Goal: Find specific page/section: Find specific page/section

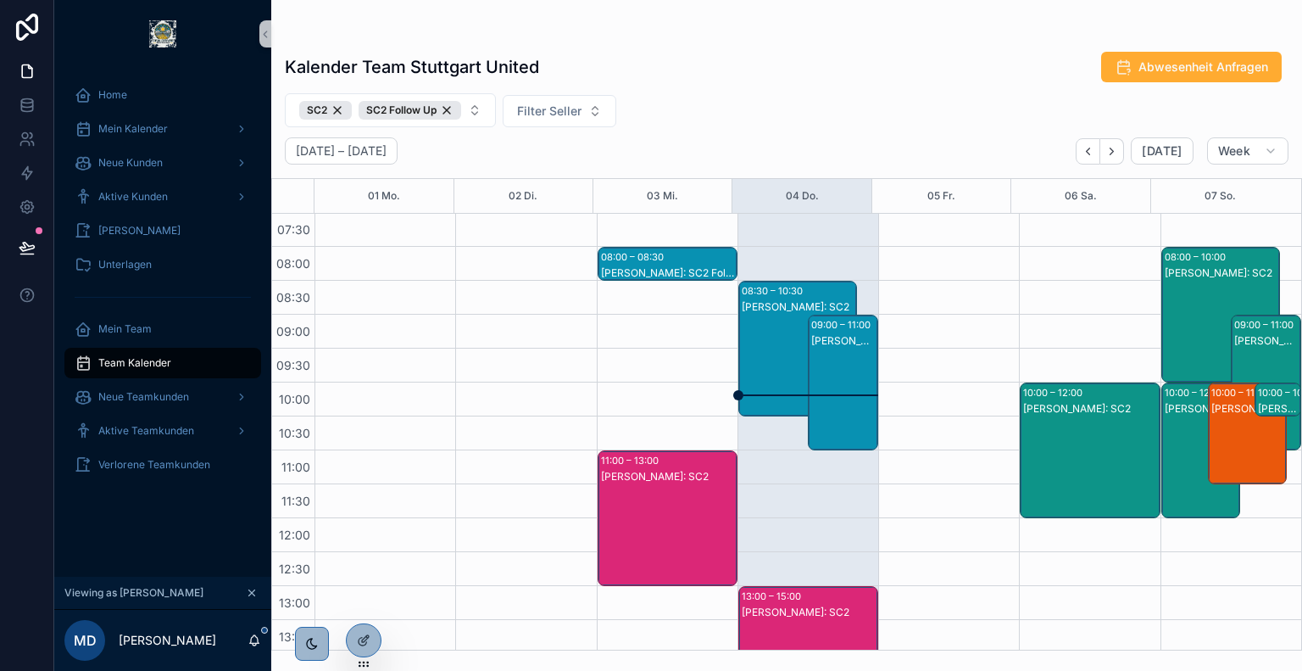
scroll to position [102, 0]
click at [778, 311] on div "[PERSON_NAME]: SC2" at bounding box center [799, 308] width 114 height 14
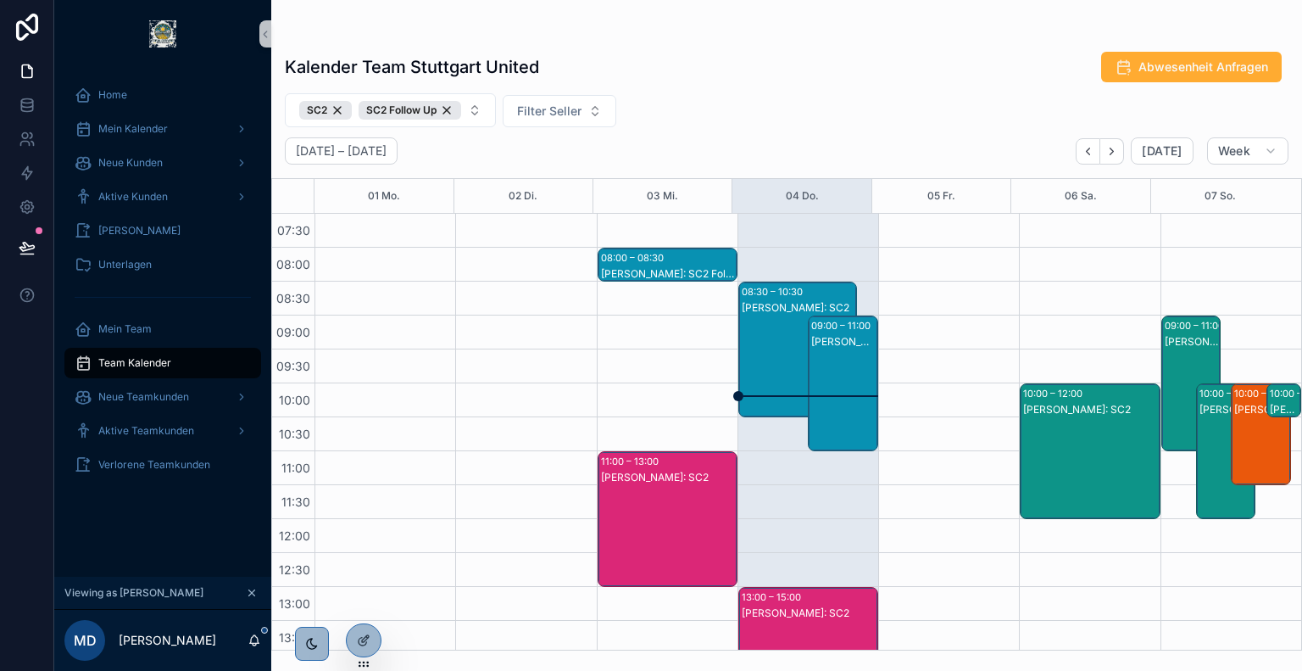
click at [839, 369] on div "[PERSON_NAME]: SC2" at bounding box center [843, 400] width 65 height 132
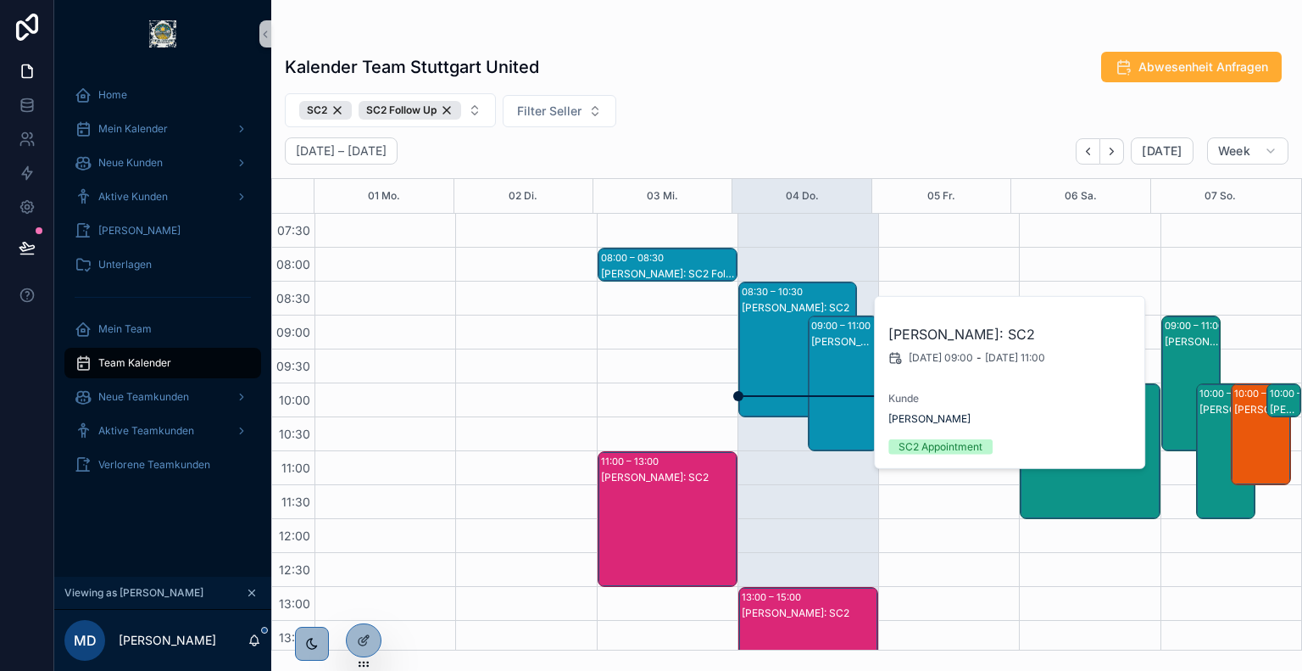
click at [780, 355] on div "[PERSON_NAME]: SC2" at bounding box center [799, 366] width 114 height 132
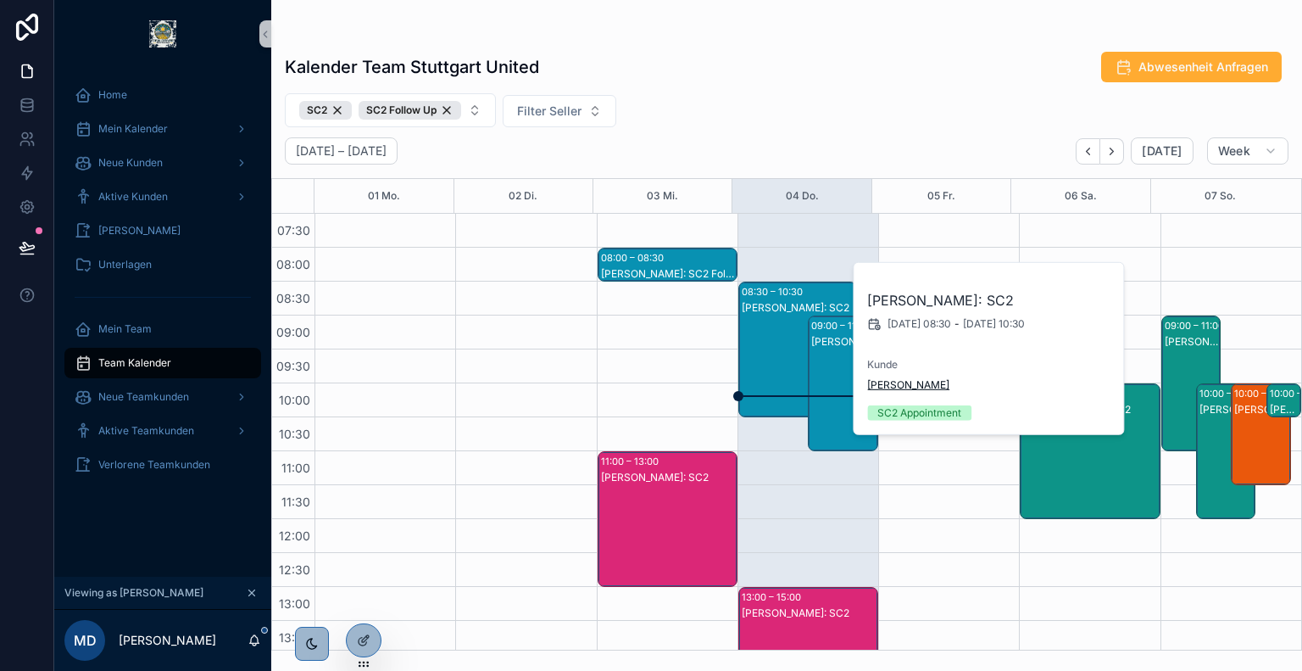
click at [888, 386] on span "[PERSON_NAME]" at bounding box center [908, 385] width 82 height 14
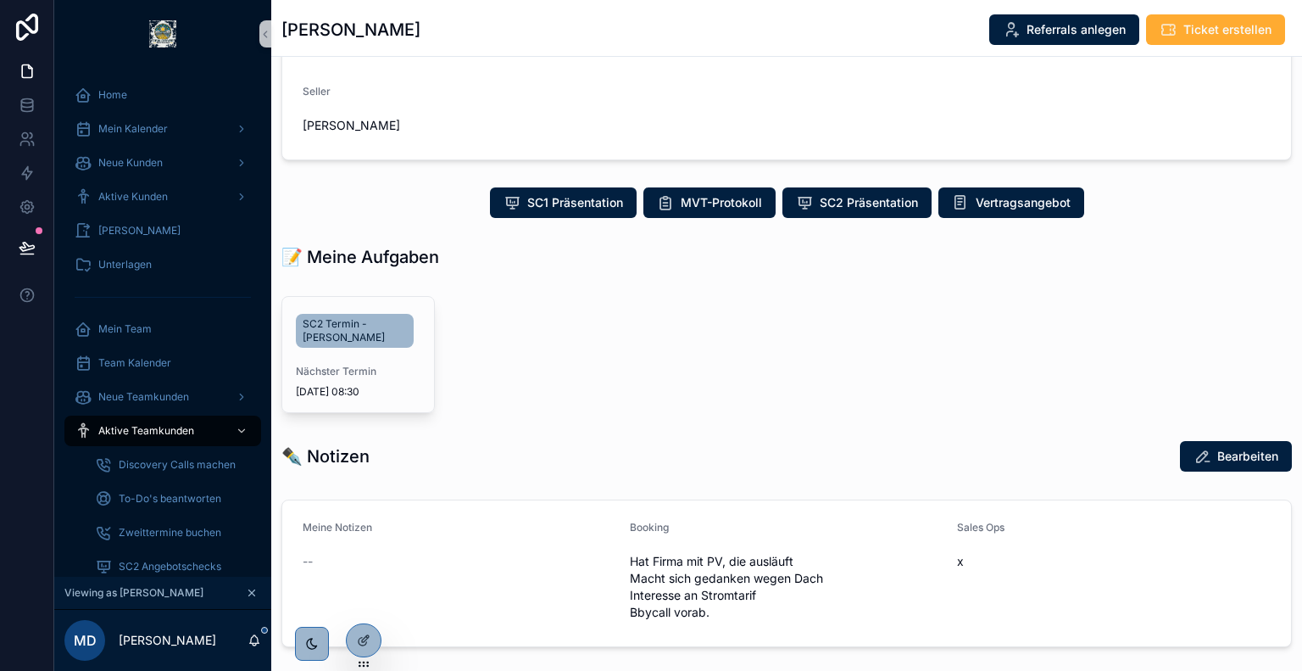
scroll to position [236, 0]
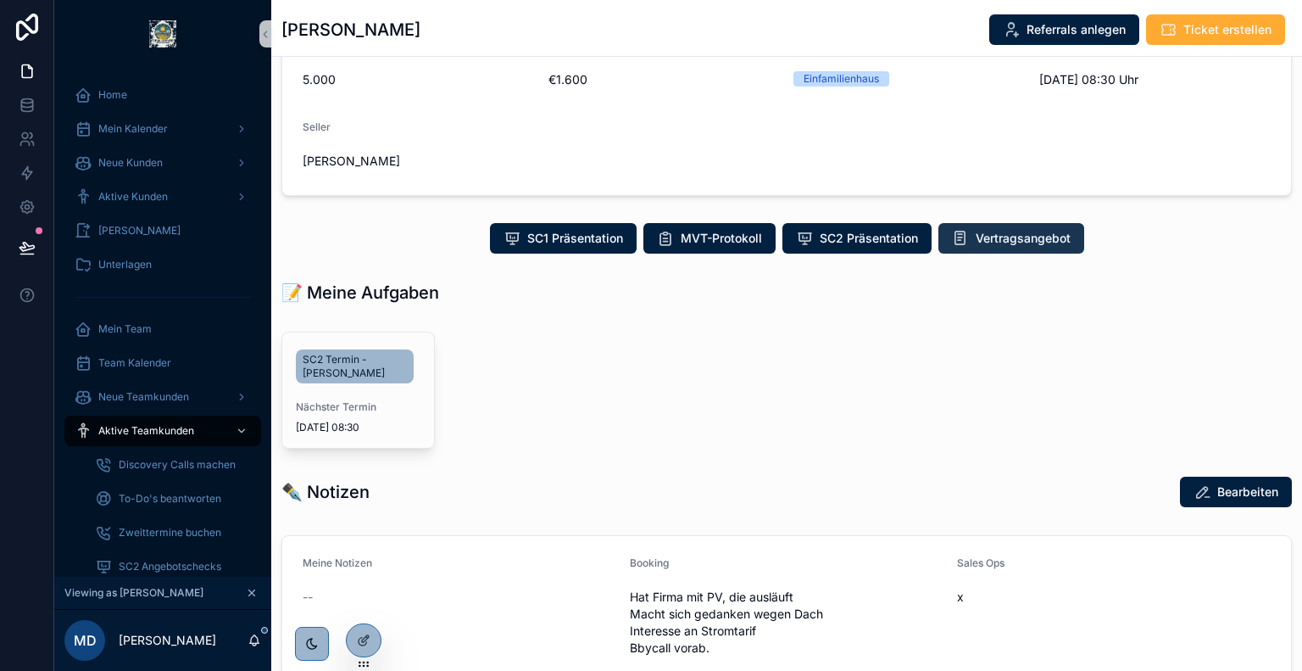
click at [1007, 237] on span "Vertragsangebot" at bounding box center [1023, 238] width 95 height 17
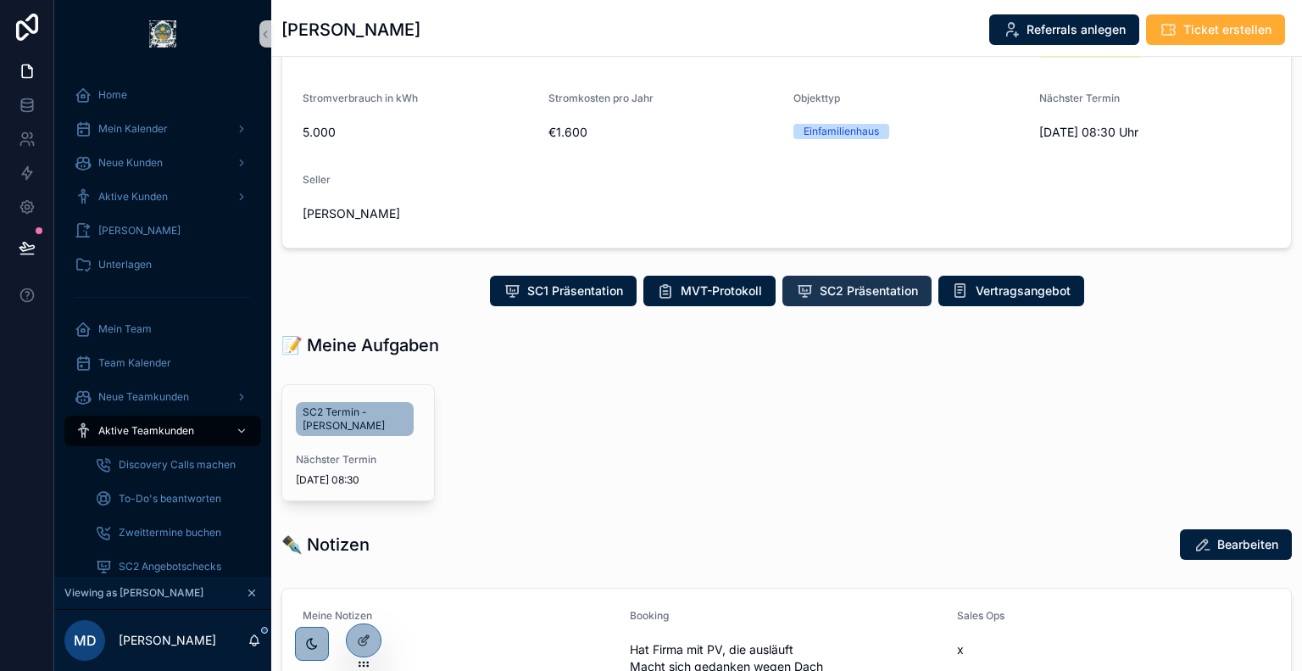
scroll to position [181, 0]
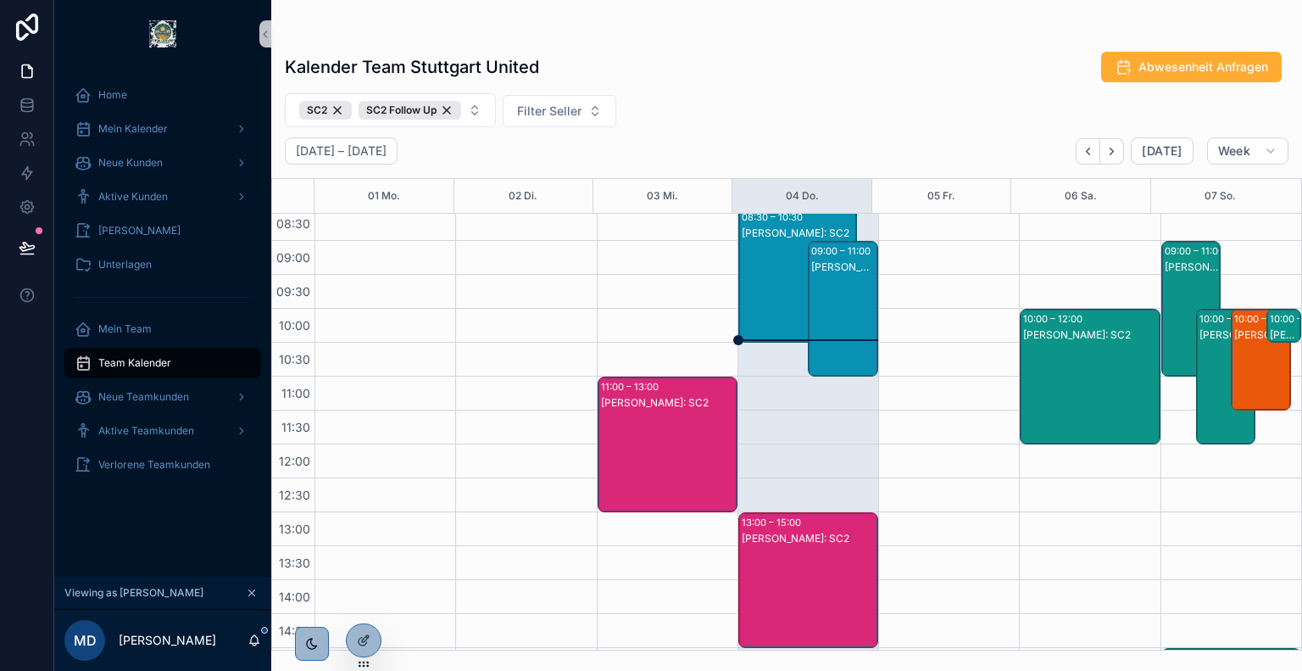
scroll to position [176, 0]
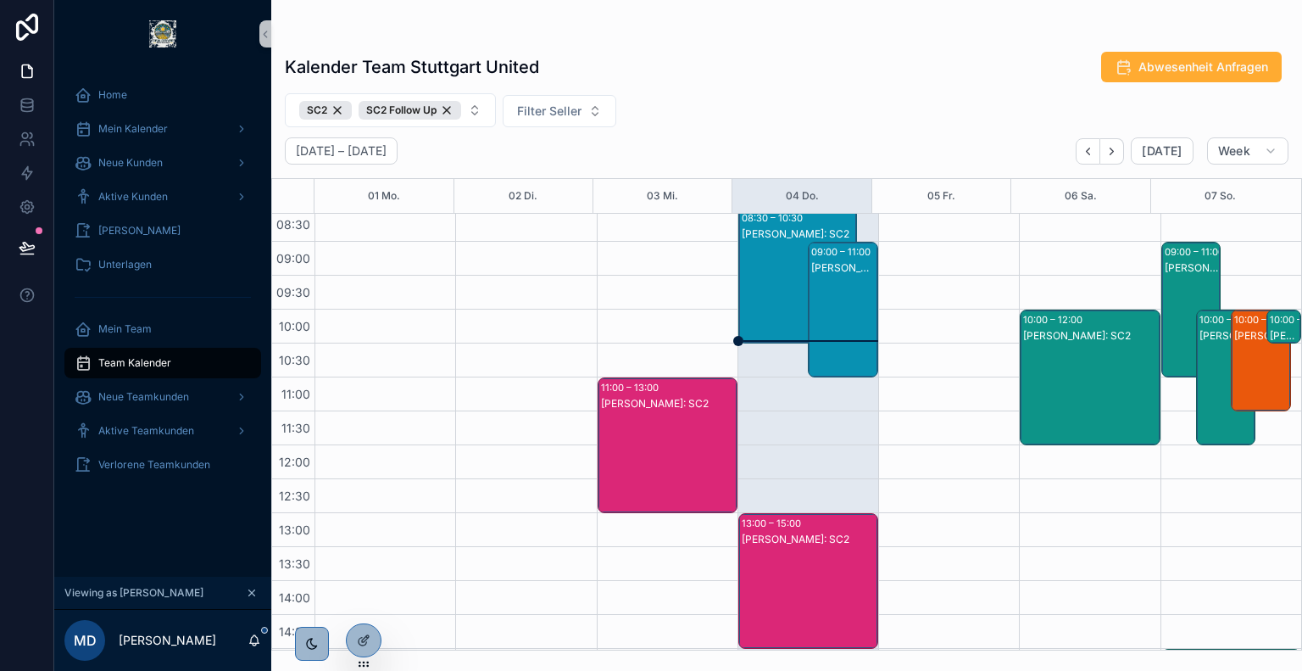
click at [829, 311] on div "[PERSON_NAME]: SC2" at bounding box center [843, 326] width 65 height 132
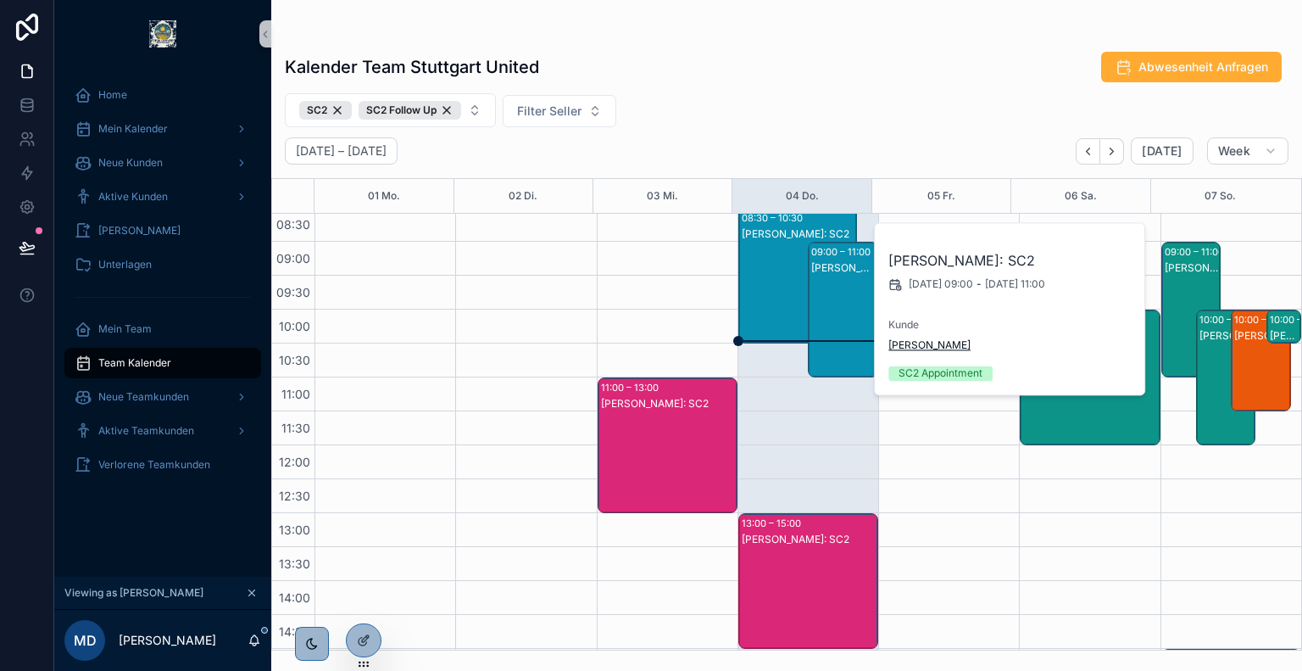
click at [933, 345] on span "[PERSON_NAME]" at bounding box center [930, 345] width 82 height 14
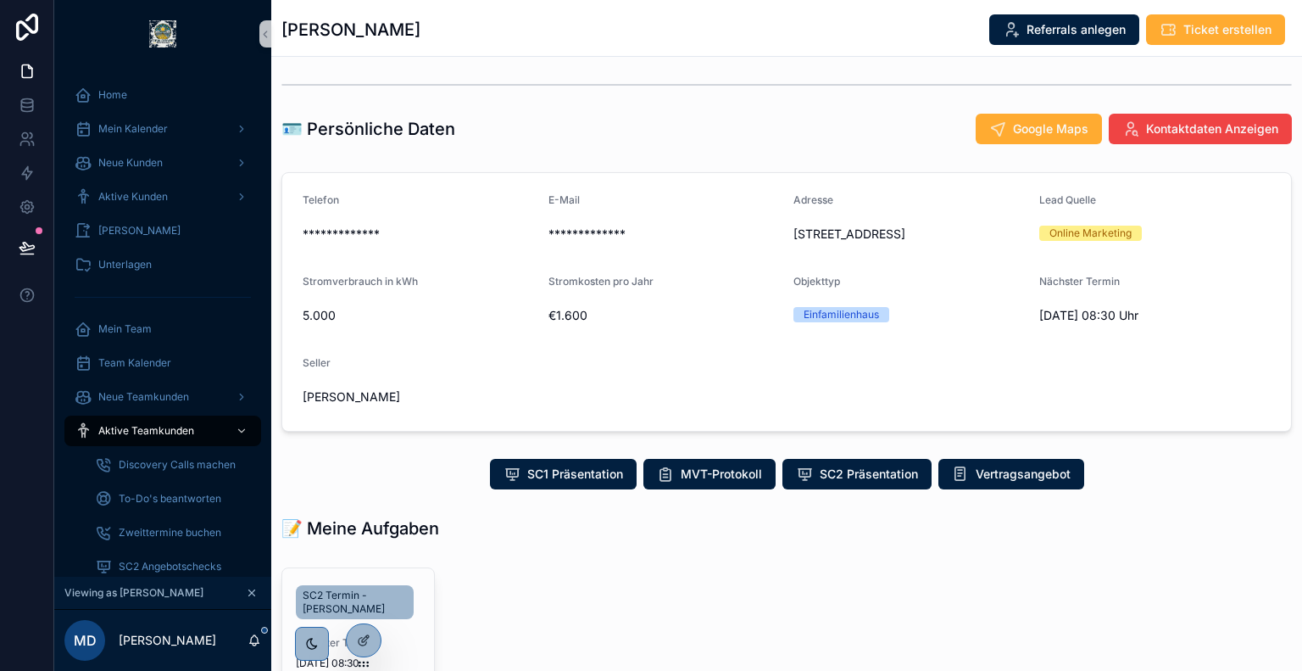
scroll to position [241, 0]
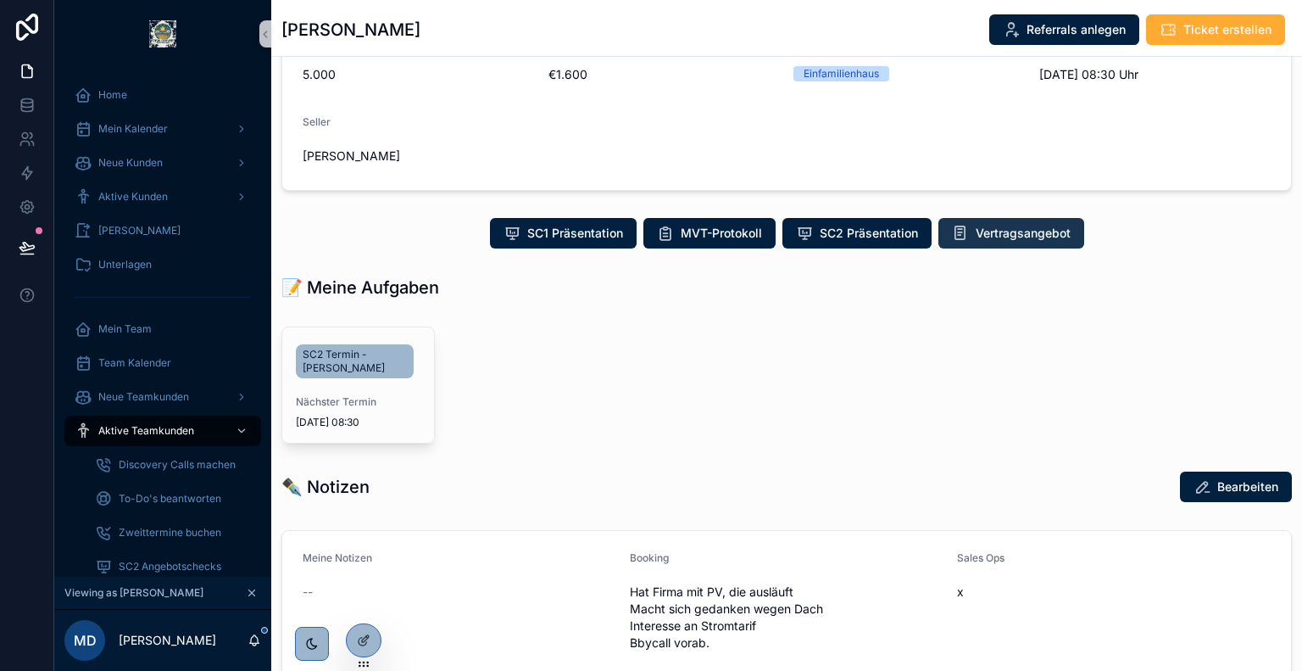
click at [1004, 240] on button "Vertragsangebot" at bounding box center [1012, 233] width 146 height 31
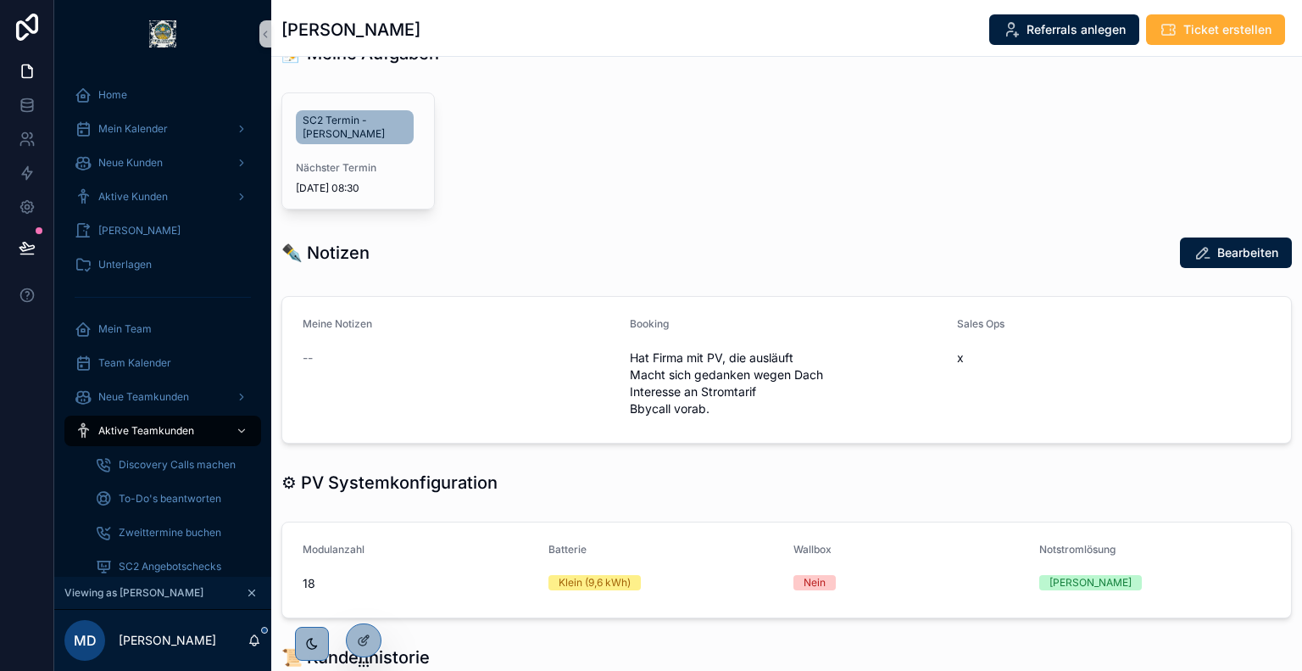
scroll to position [475, 0]
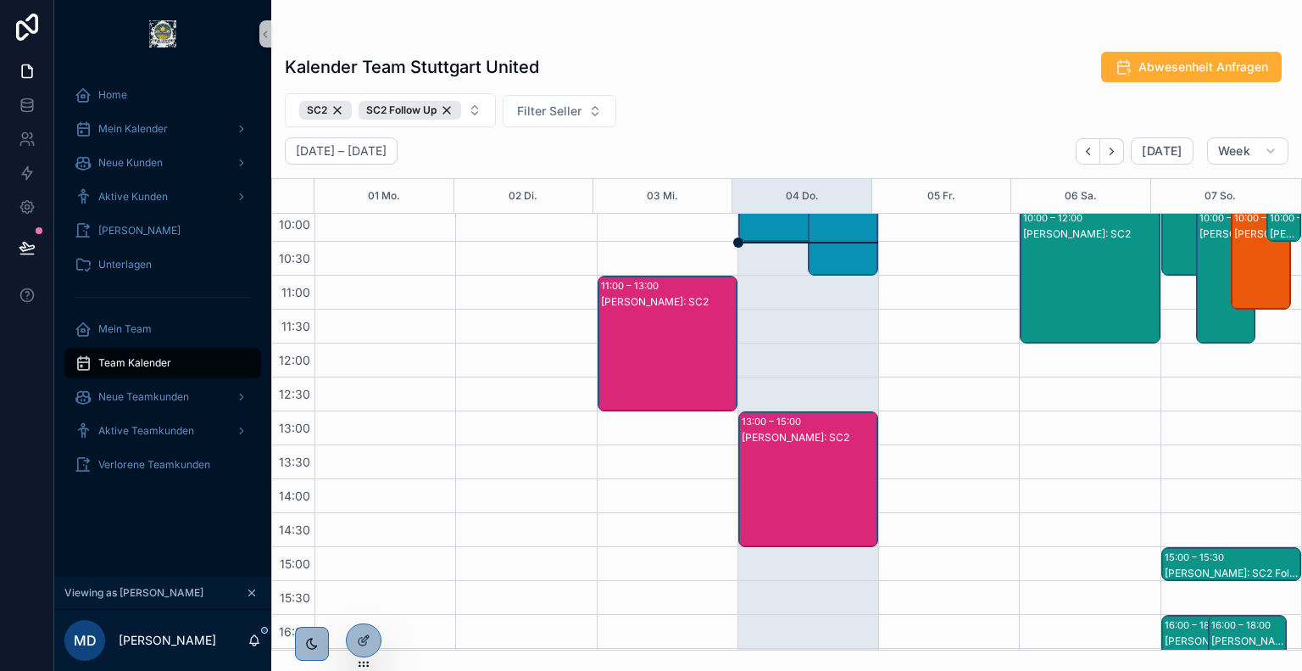
scroll to position [284, 0]
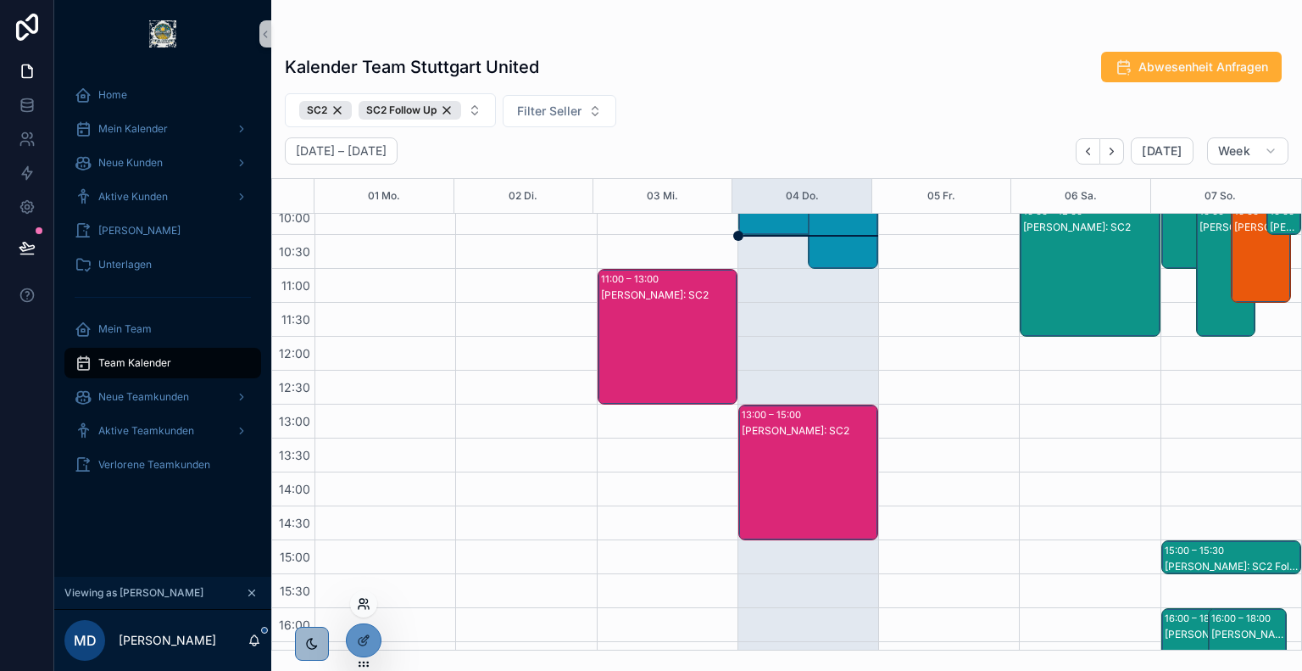
click at [364, 606] on icon at bounding box center [364, 604] width 14 height 14
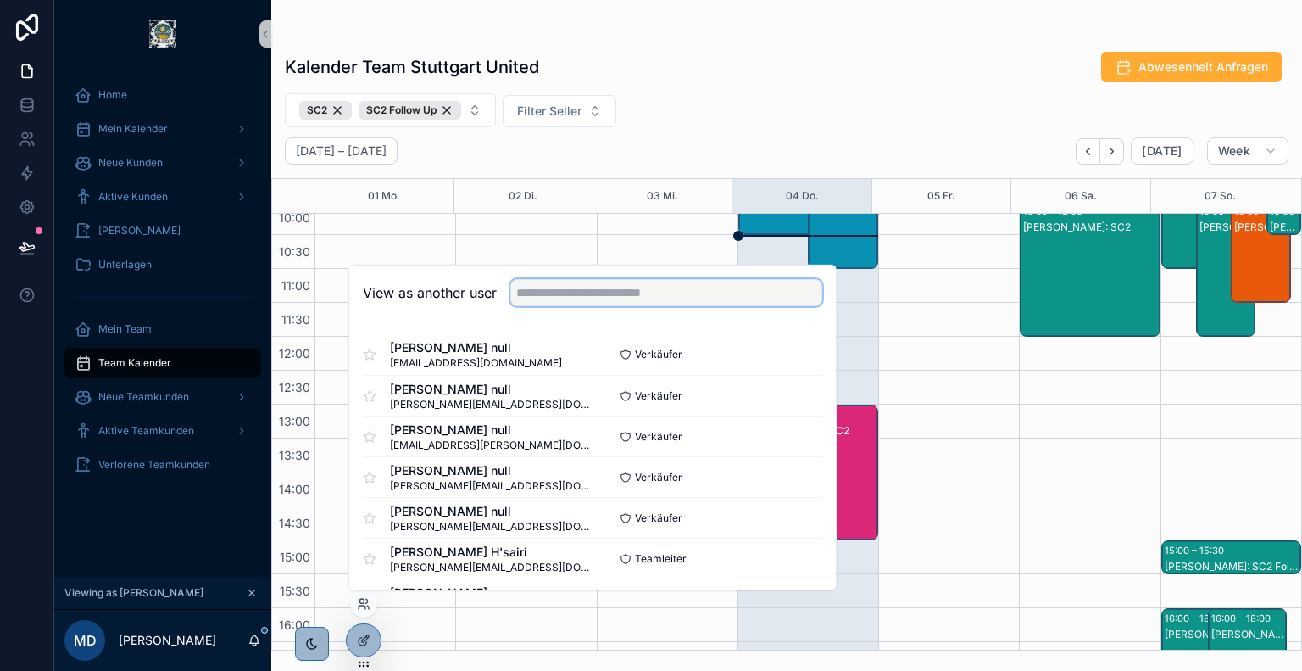
click at [607, 301] on input "text" at bounding box center [666, 292] width 312 height 27
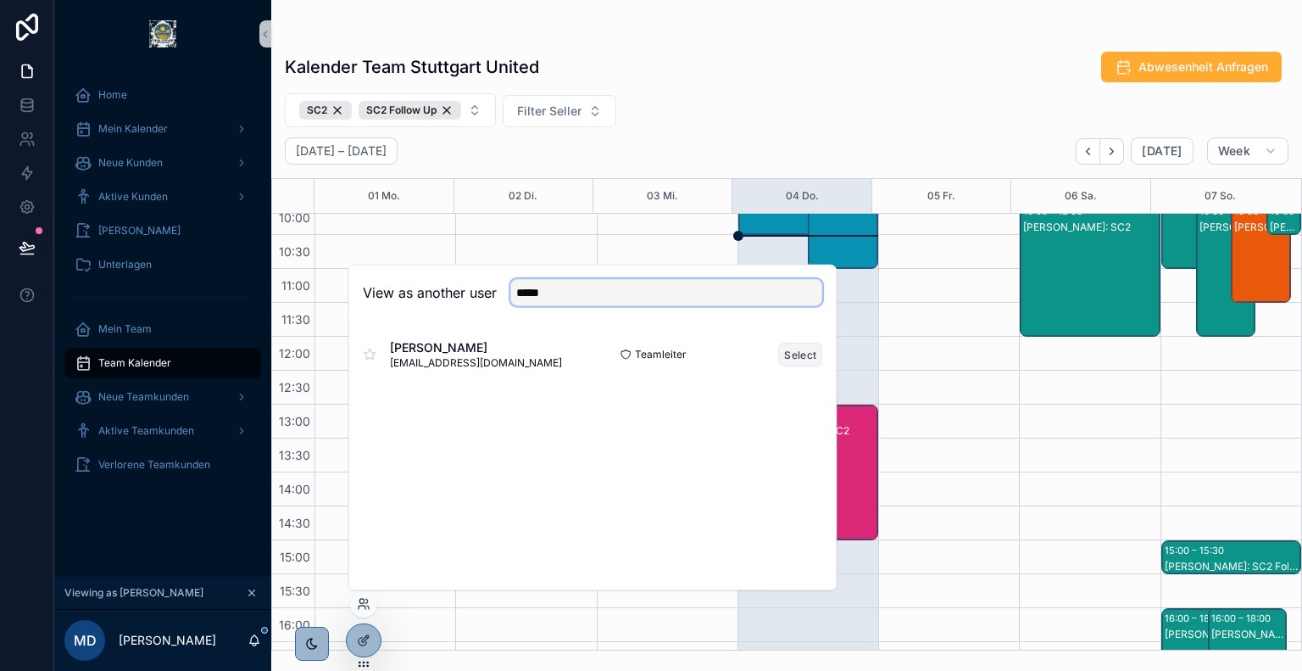
type input "*****"
click at [796, 349] on button "Select" at bounding box center [800, 354] width 44 height 25
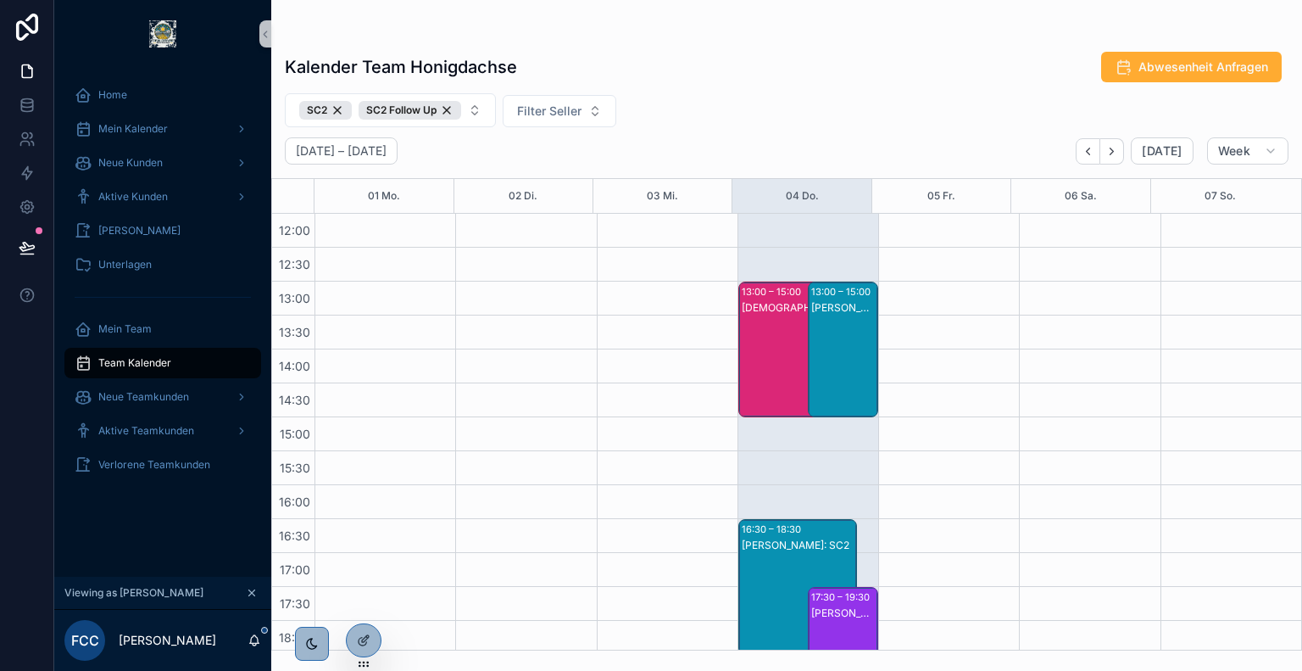
click at [644, 103] on div "SC2 SC2 Follow Up Filter Seller" at bounding box center [786, 110] width 1031 height 34
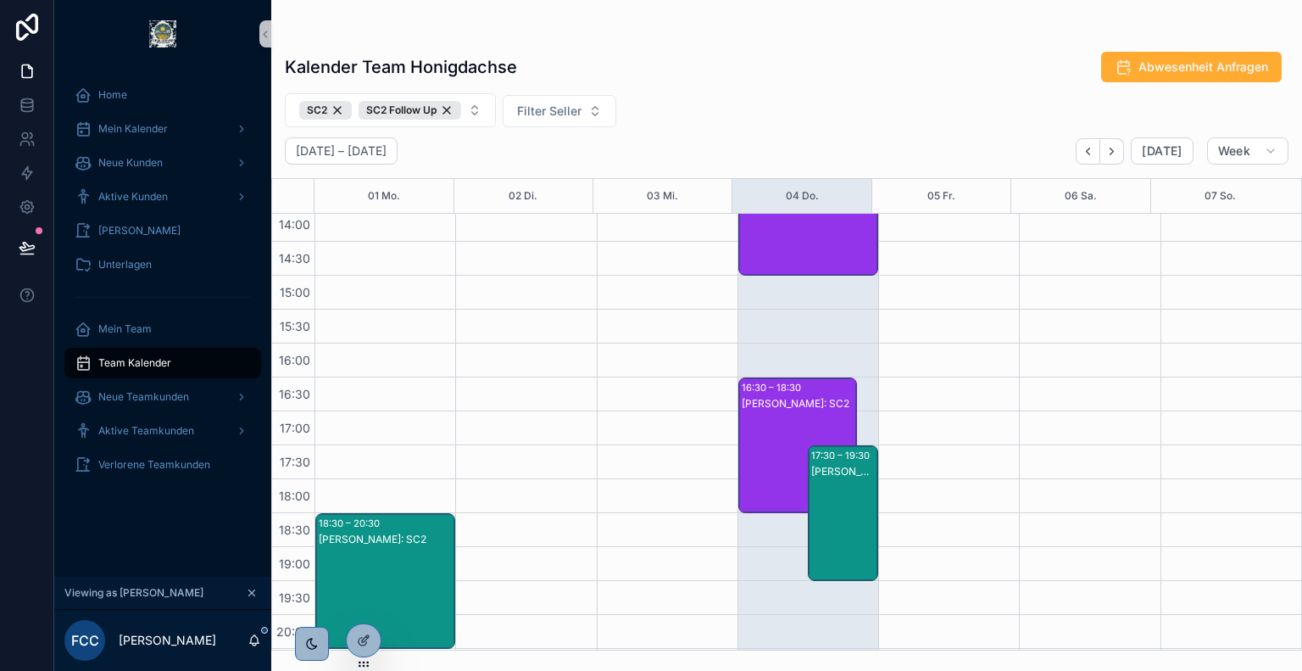
scroll to position [555, 0]
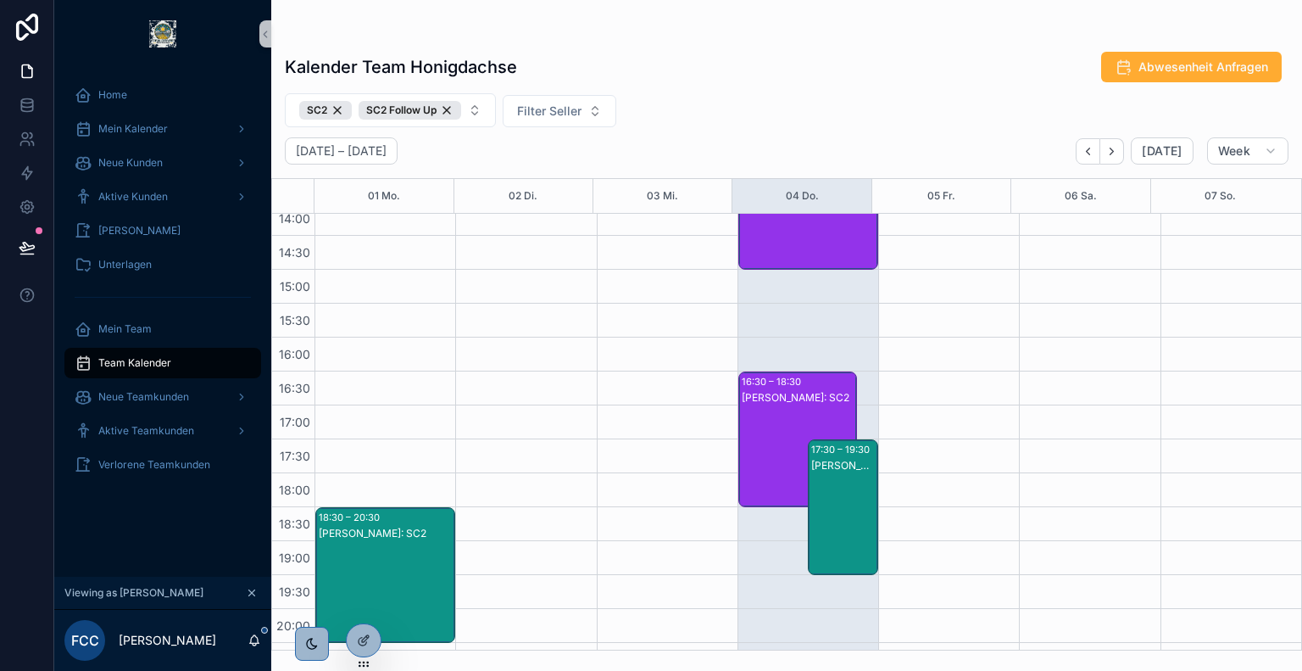
click at [835, 481] on div "[PERSON_NAME]: SC2" at bounding box center [843, 524] width 65 height 132
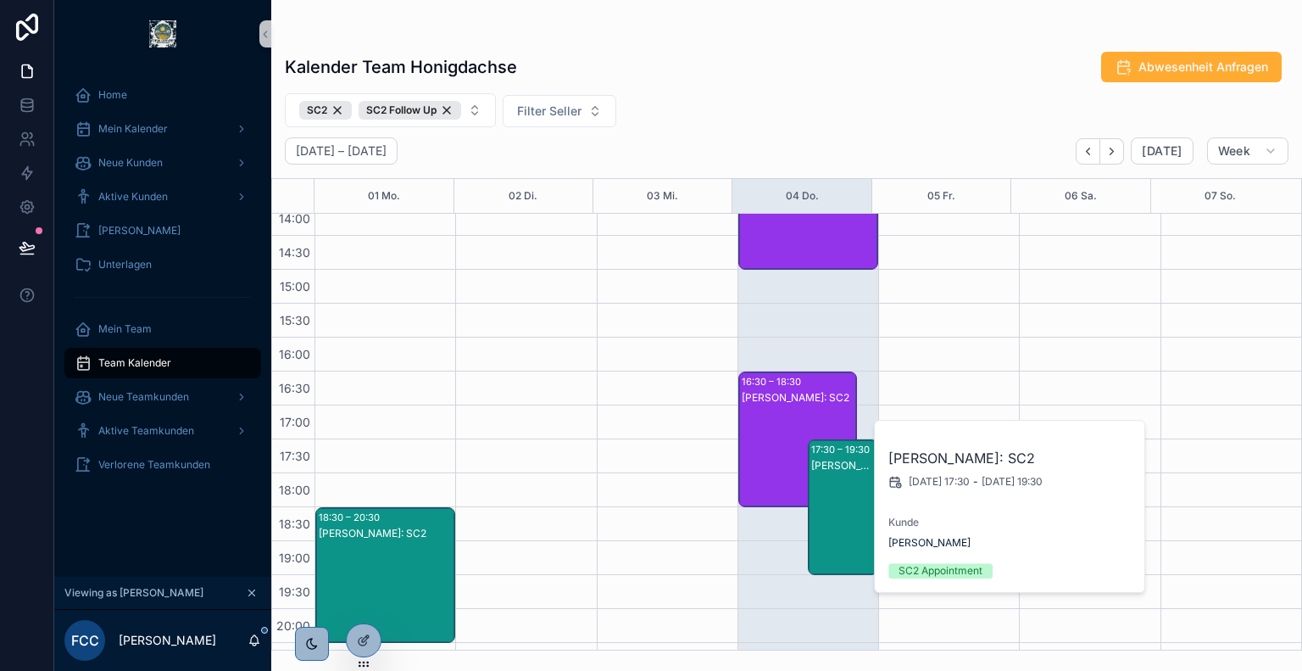
click at [765, 417] on div "[PERSON_NAME]: SC2" at bounding box center [799, 456] width 114 height 132
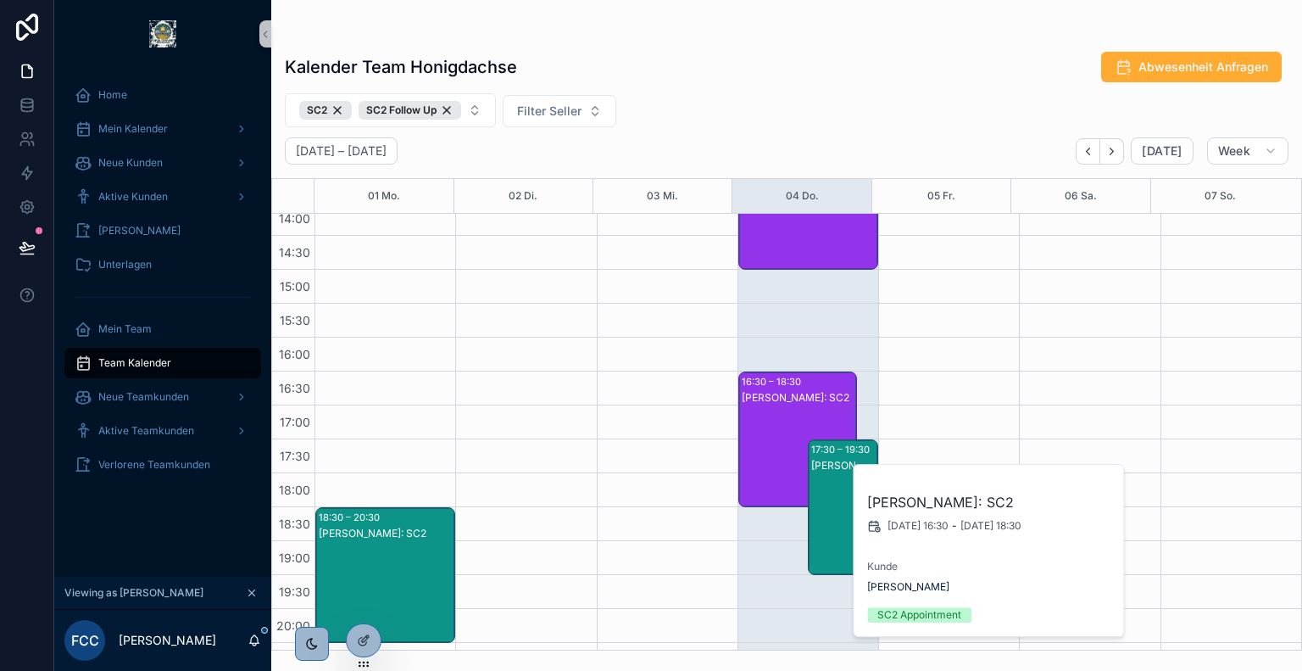
scroll to position [432, 0]
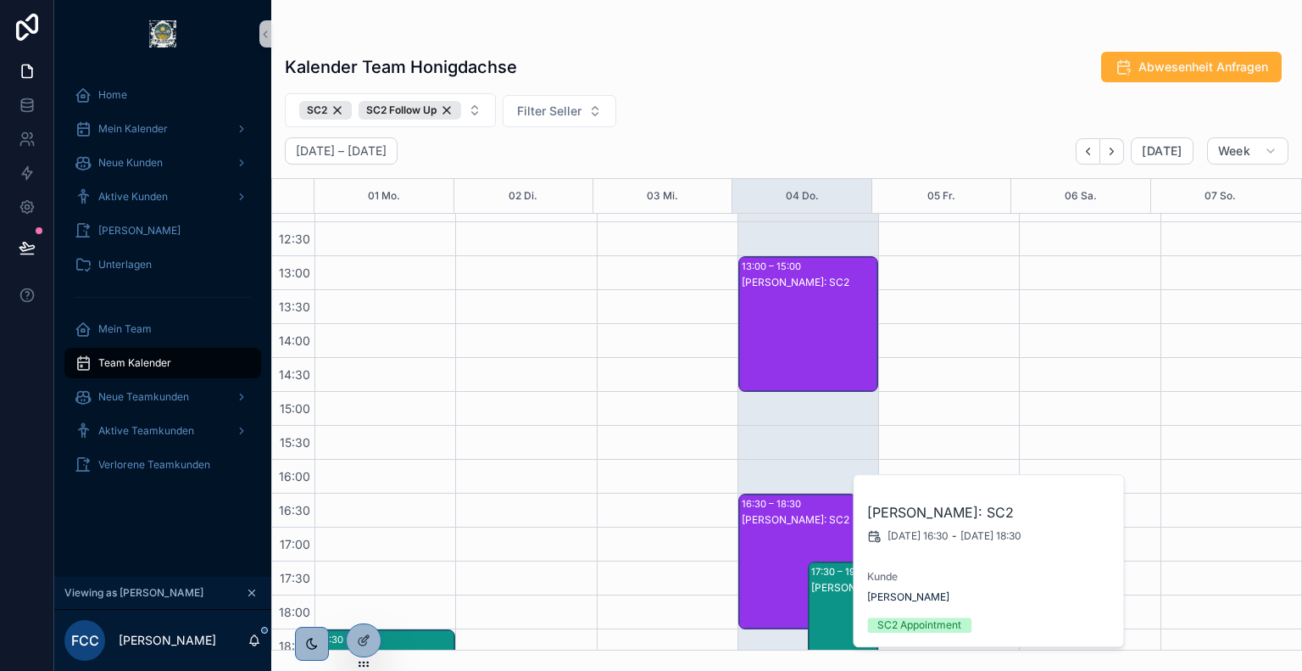
click at [787, 362] on div "[PERSON_NAME]: SC2" at bounding box center [809, 341] width 135 height 132
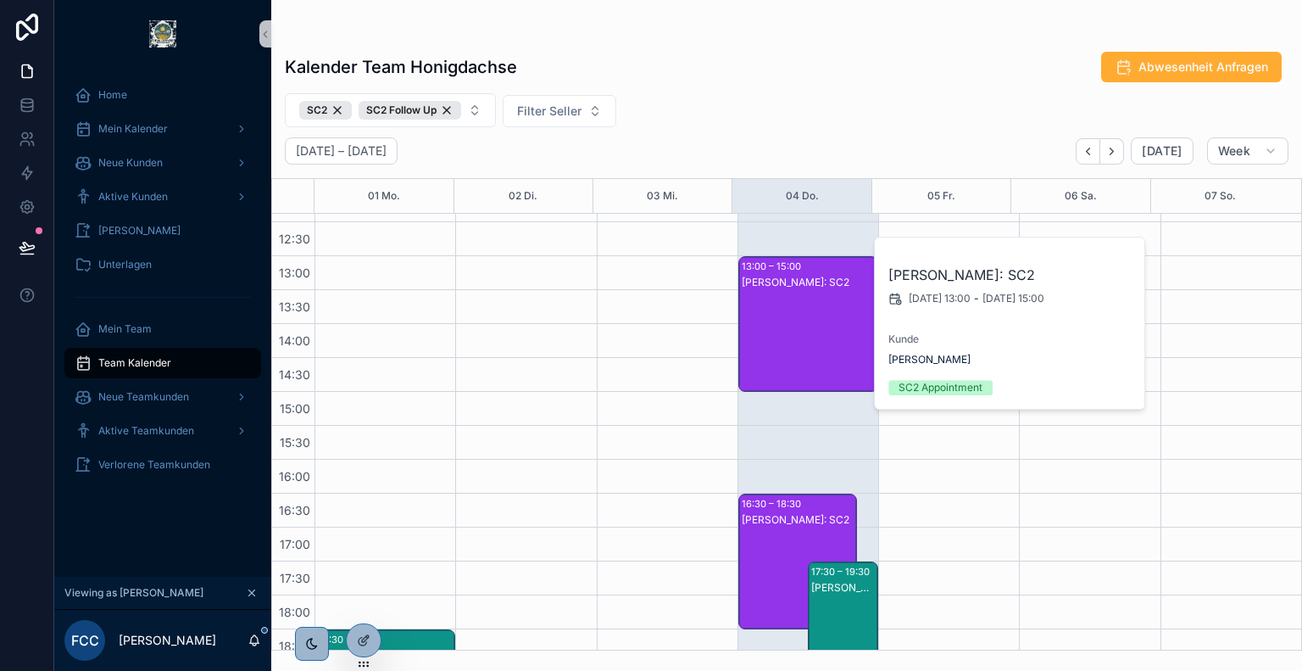
click at [742, 128] on div "Kalender Team Honigdachse Abwesenheit Anfragen SC2 SC2 Follow Up Filter Seller …" at bounding box center [786, 346] width 1031 height 610
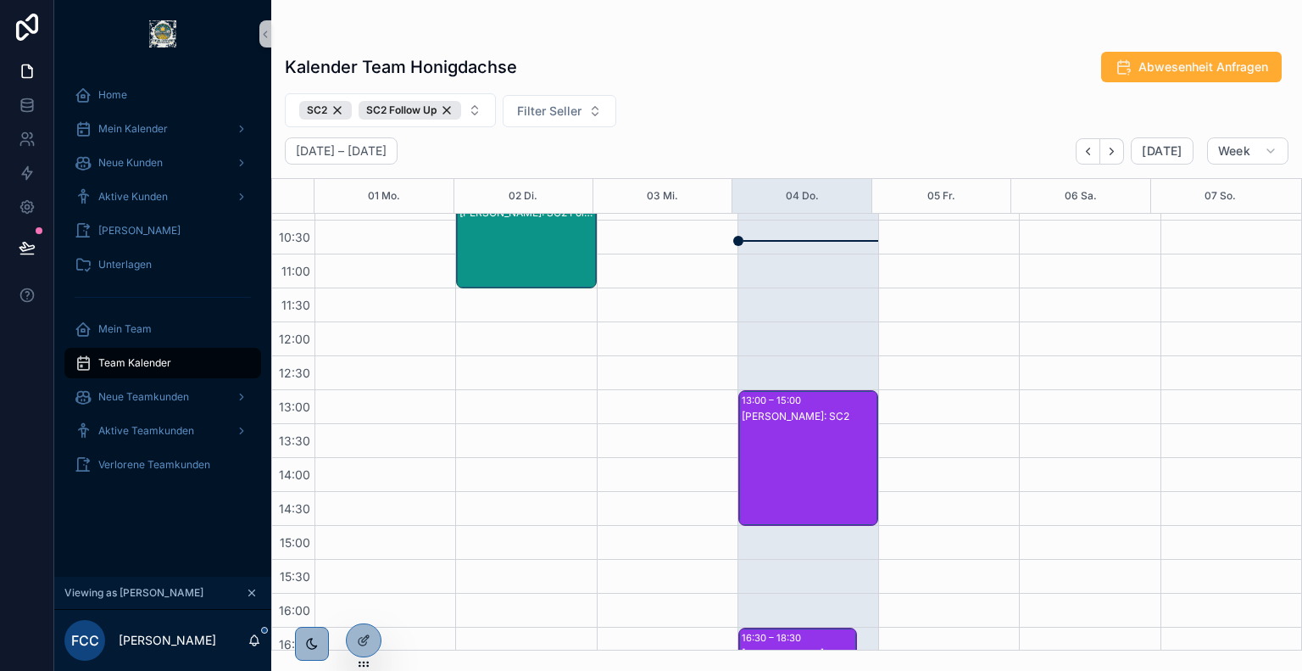
scroll to position [298, 0]
click at [364, 606] on icon at bounding box center [364, 604] width 14 height 14
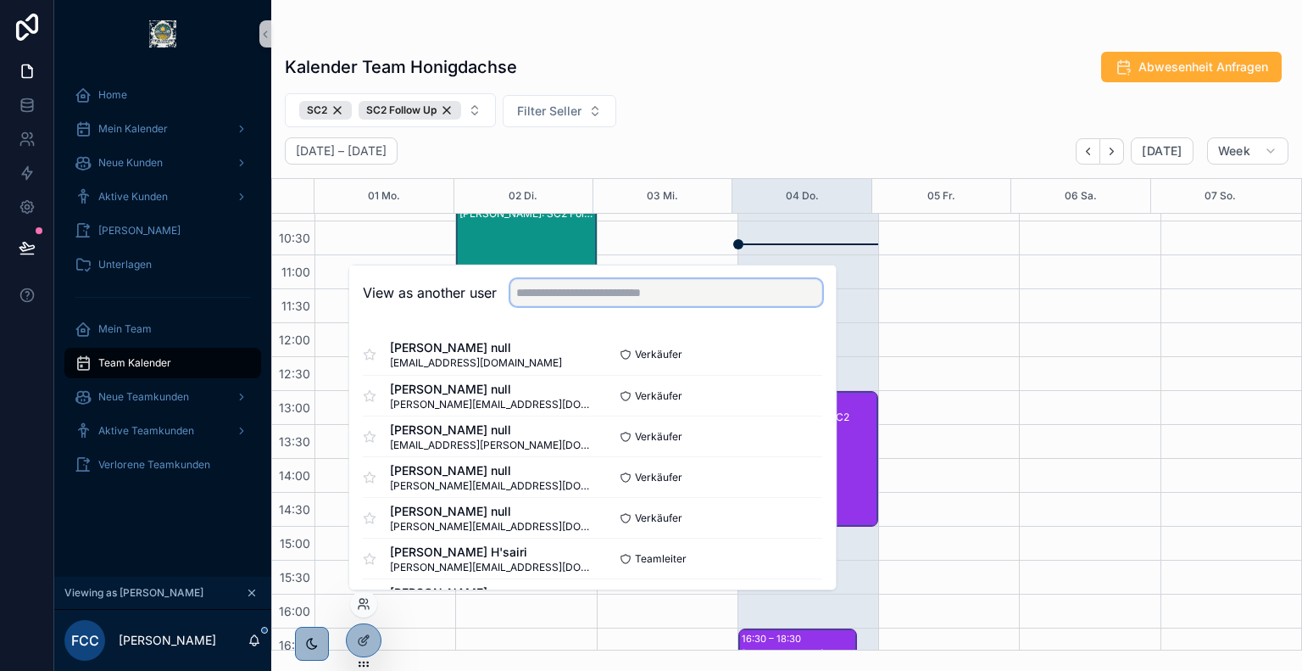
click at [618, 284] on input "text" at bounding box center [666, 292] width 312 height 27
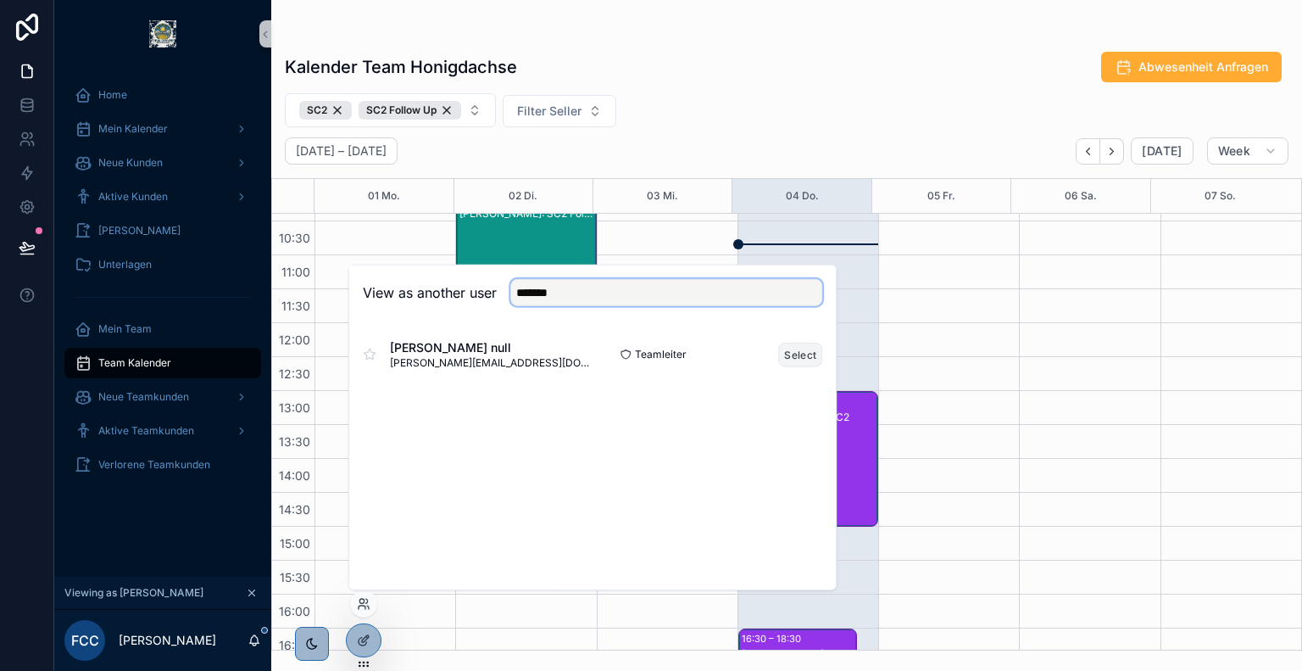
type input "*******"
click at [796, 352] on button "Select" at bounding box center [800, 354] width 44 height 25
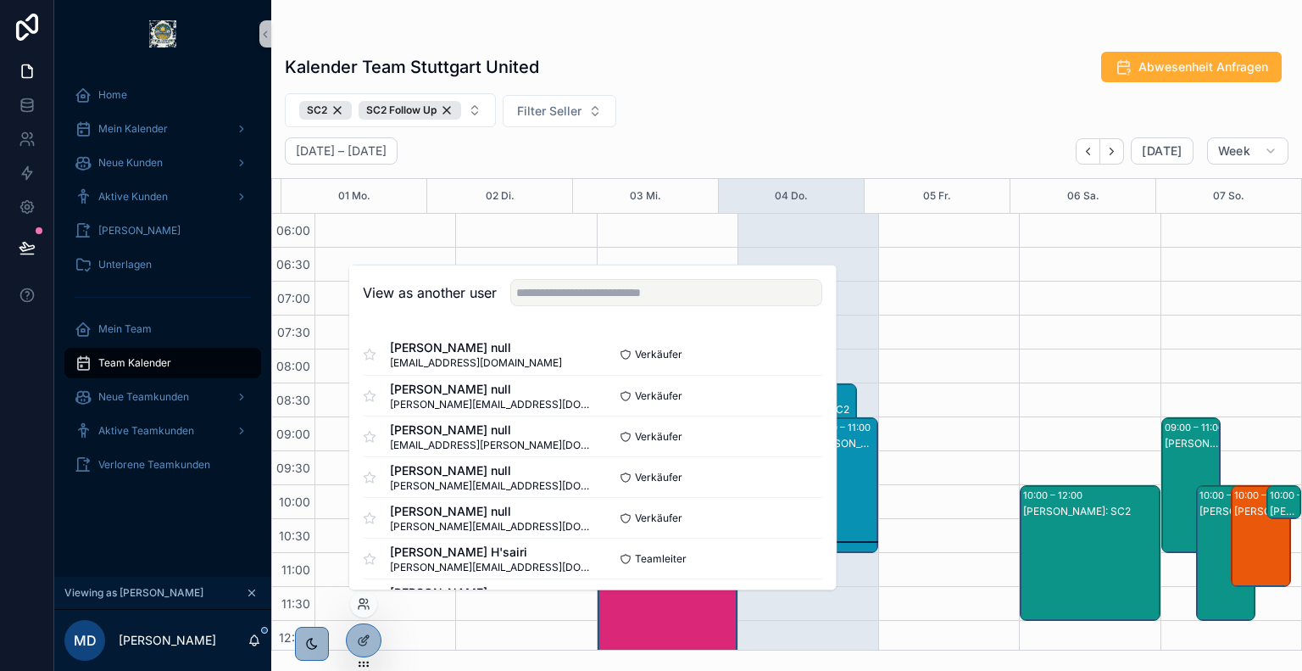
click at [699, 106] on div "SC2 SC2 Follow Up Filter Seller" at bounding box center [786, 110] width 1031 height 34
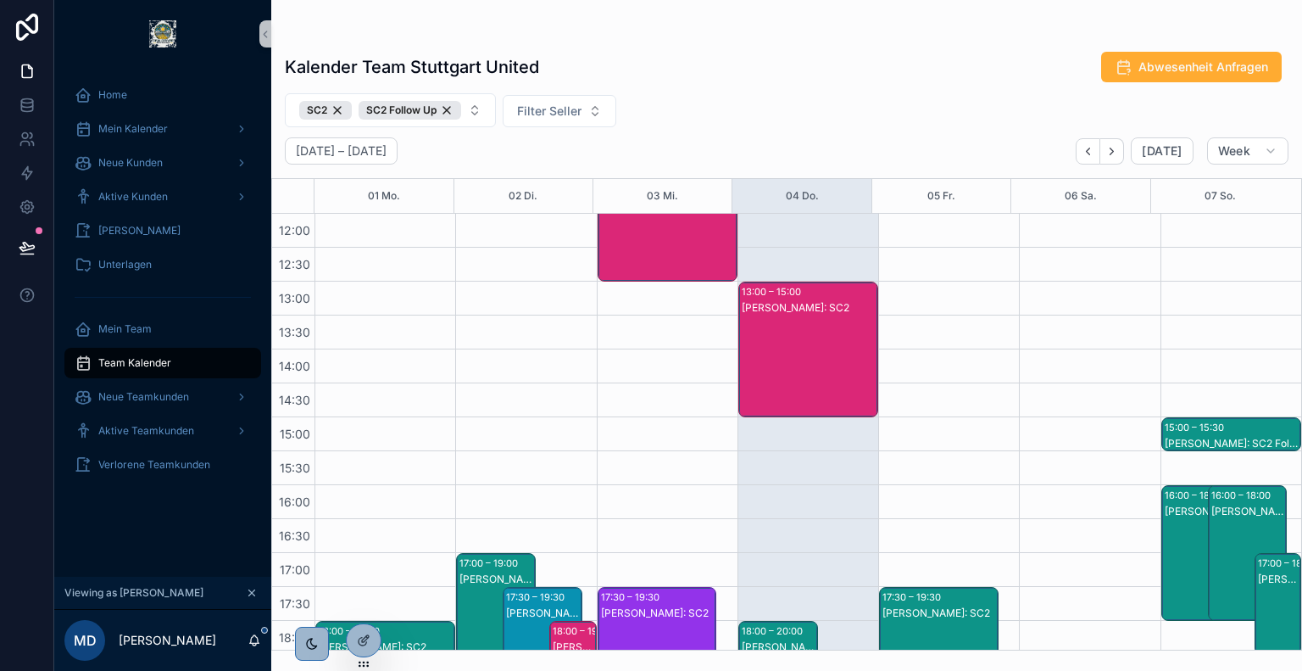
scroll to position [127, 0]
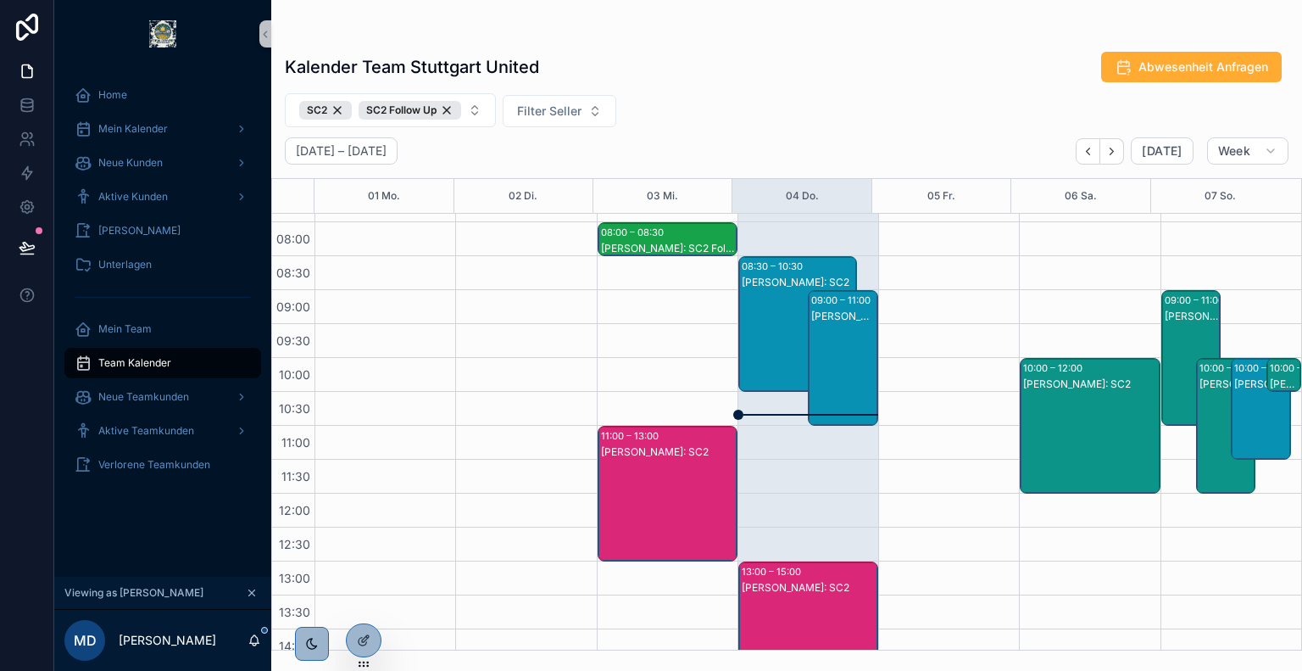
click at [845, 343] on div "[PERSON_NAME]: SC2" at bounding box center [843, 375] width 65 height 132
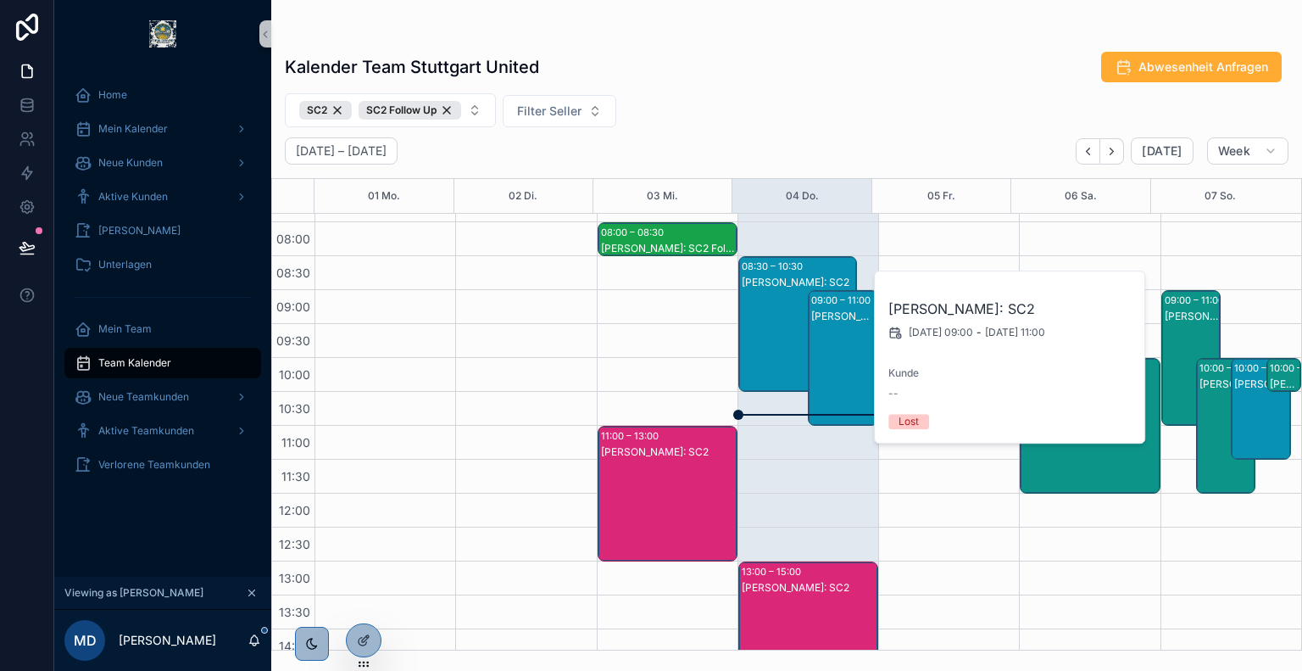
click at [761, 277] on div "[PERSON_NAME]: SC2" at bounding box center [799, 283] width 114 height 14
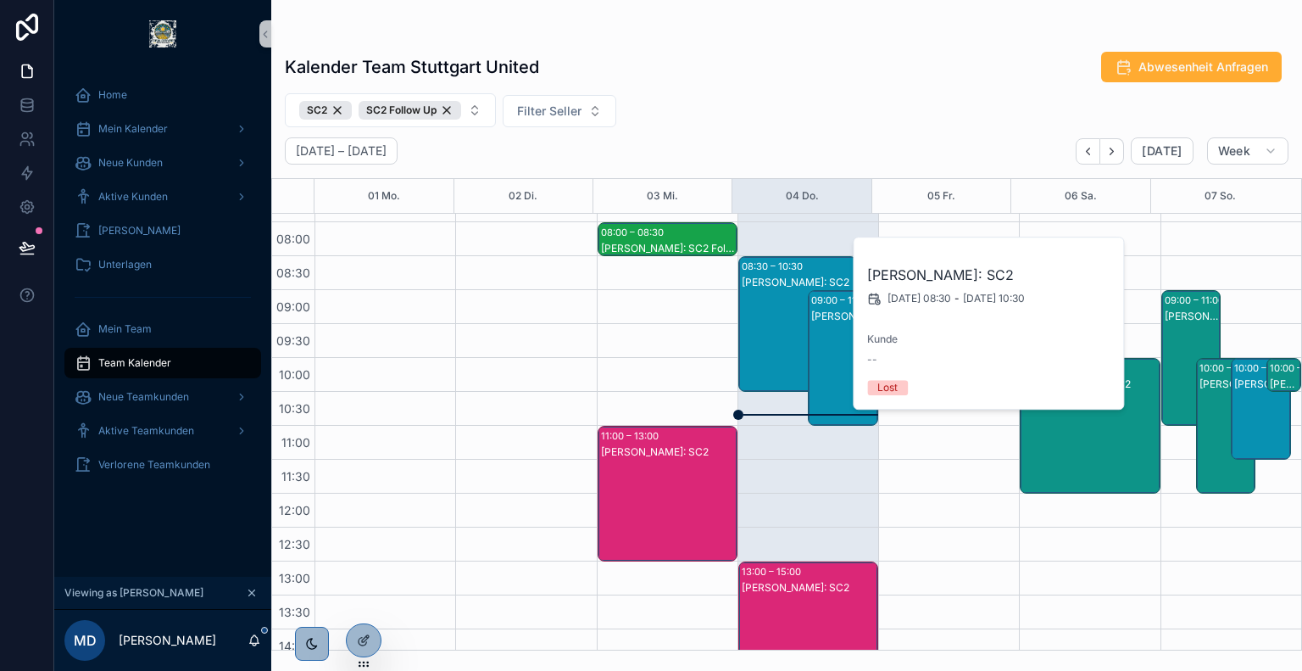
click at [773, 95] on div "SC2 SC2 Follow Up Filter Seller" at bounding box center [786, 110] width 1031 height 34
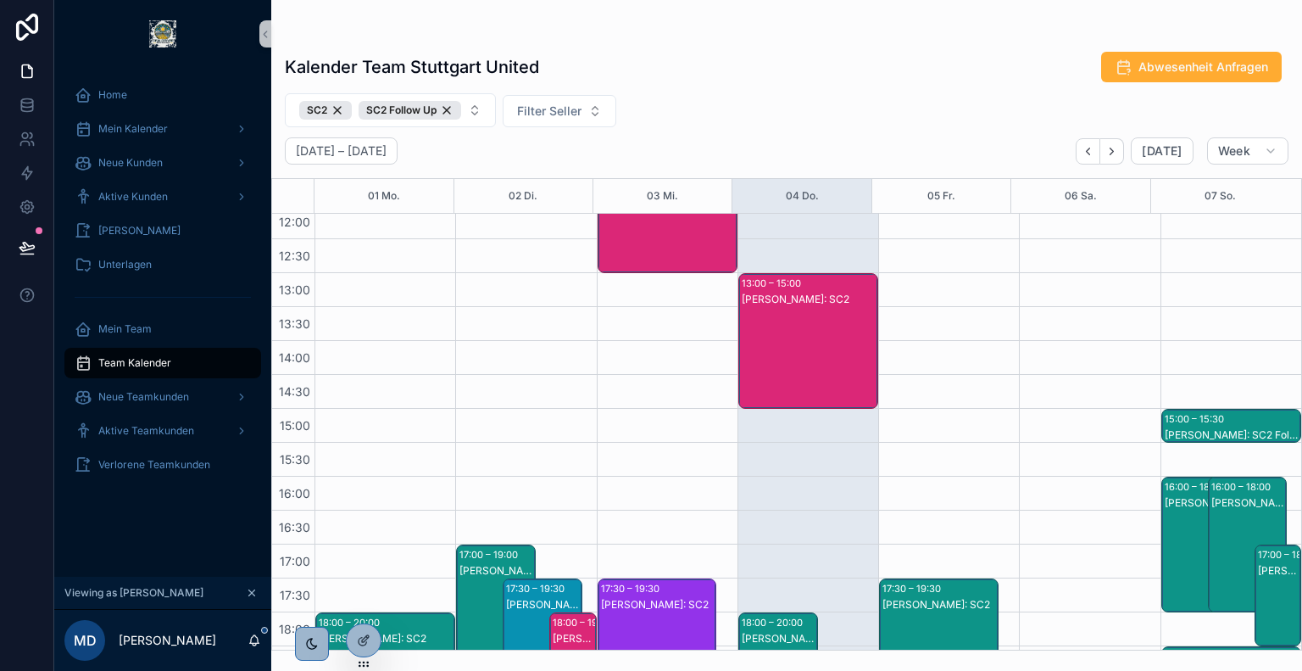
scroll to position [414, 0]
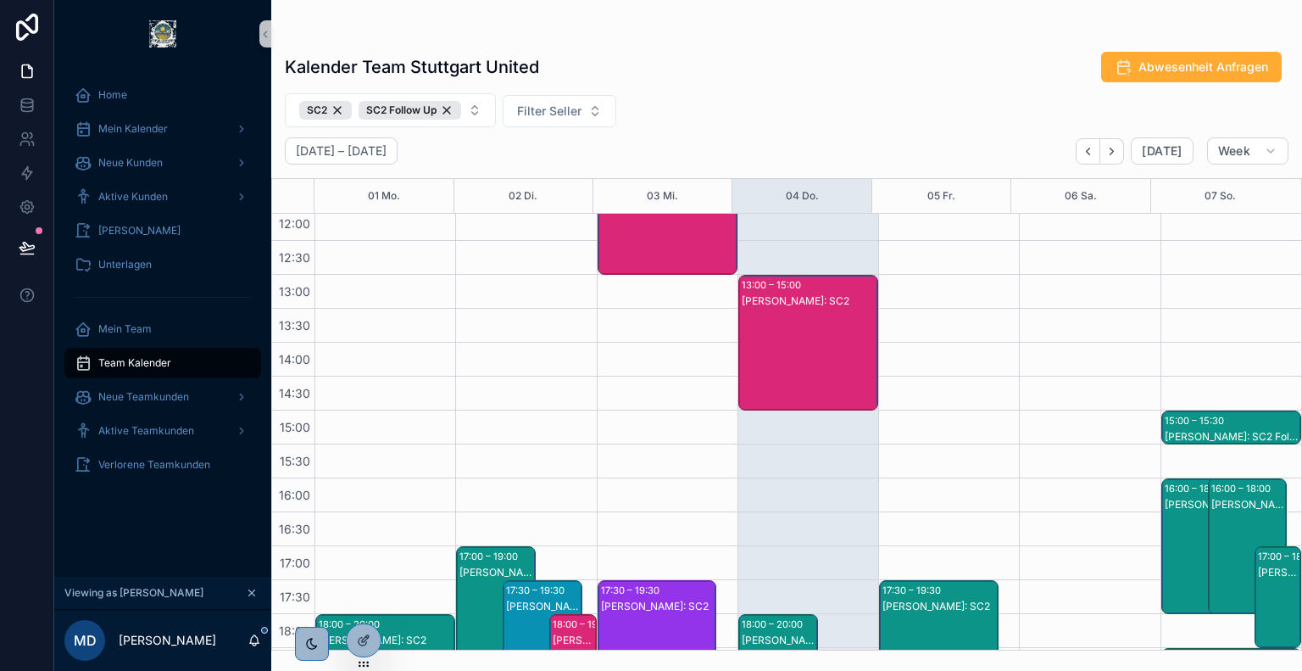
click at [809, 304] on div "[PERSON_NAME]: SC2" at bounding box center [809, 301] width 135 height 14
click at [809, 128] on div "Kalender Team Stuttgart United Abwesenheit Anfragen SC2 SC2 Follow Up Filter Se…" at bounding box center [786, 346] width 1031 height 610
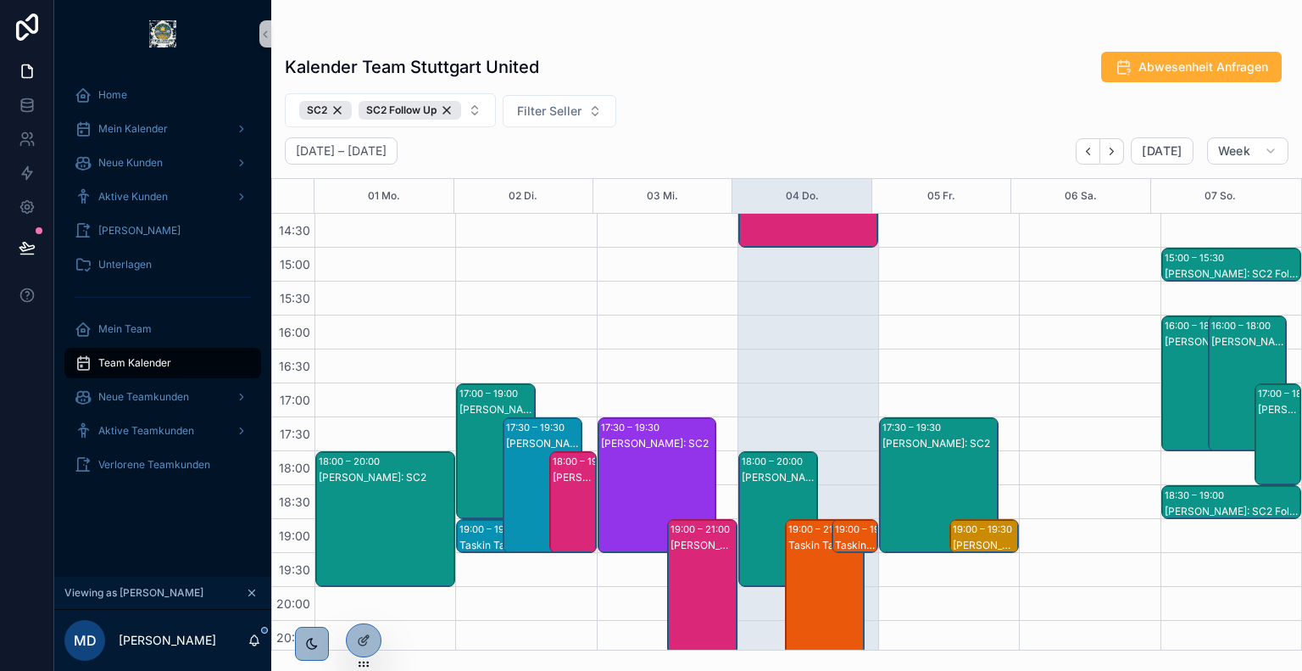
click at [806, 566] on div "Taskin Tasan: SC2" at bounding box center [826, 604] width 75 height 132
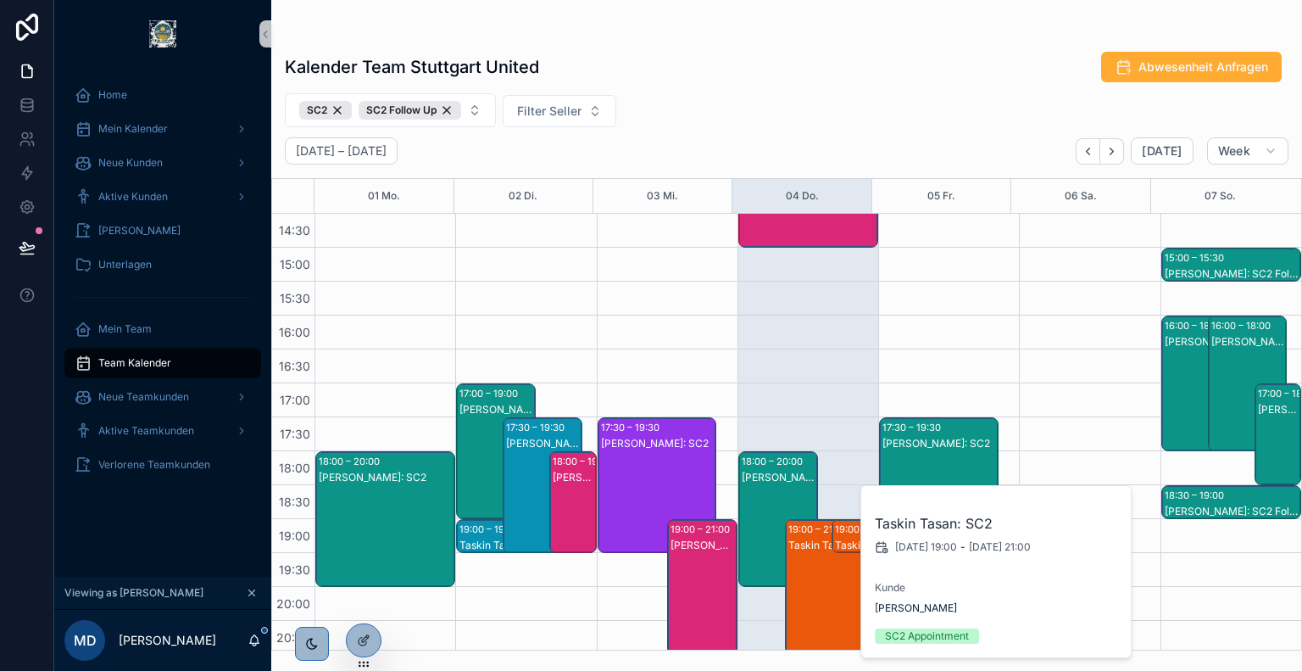
click at [794, 61] on div "Kalender Team Stuttgart United Abwesenheit Anfragen" at bounding box center [787, 67] width 1004 height 32
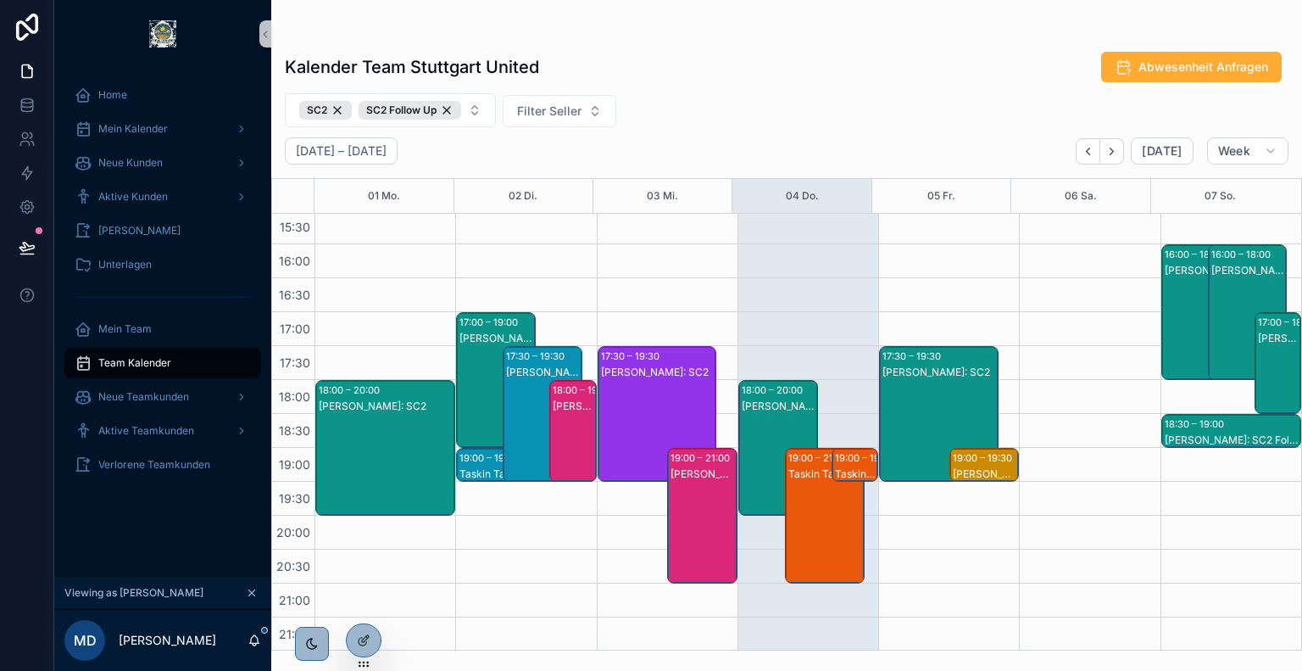
scroll to position [432, 0]
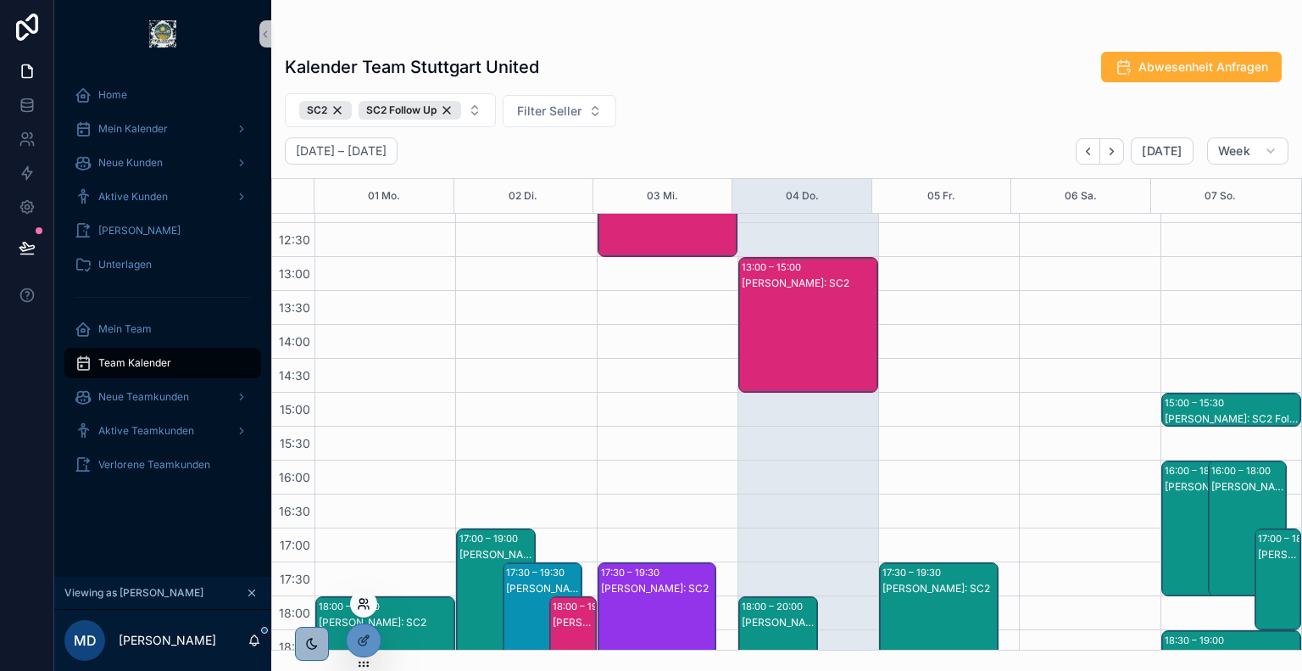
click at [366, 605] on icon at bounding box center [364, 604] width 14 height 14
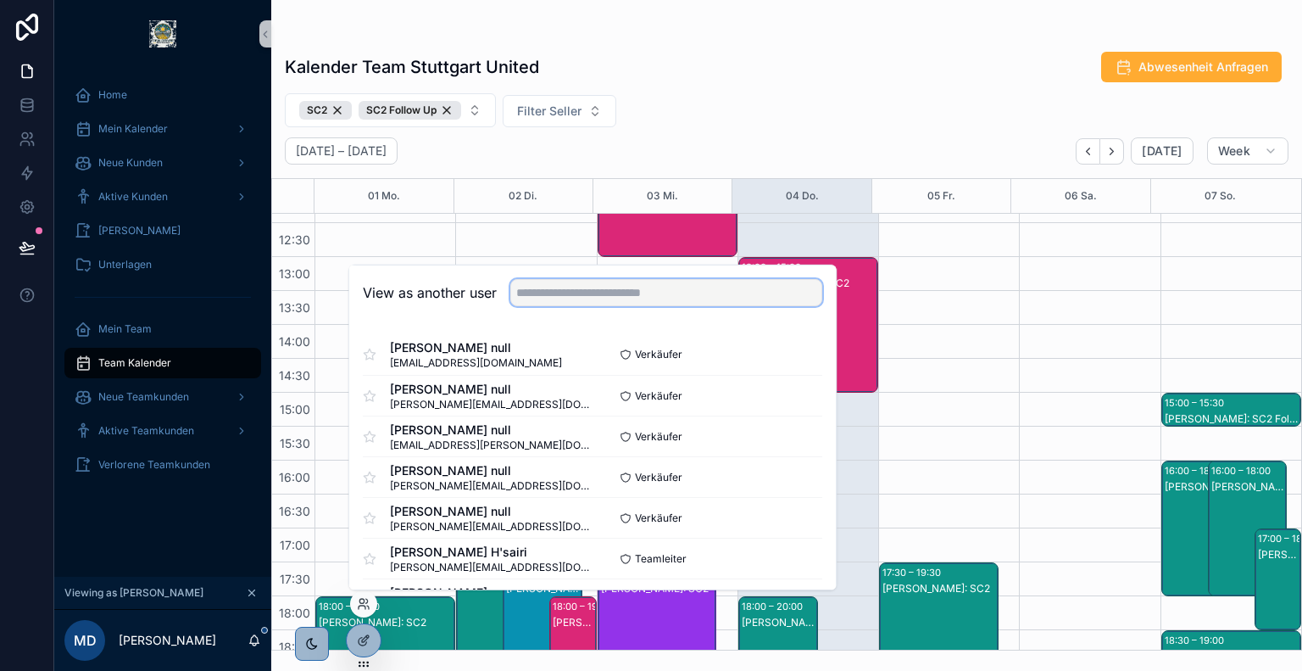
click at [590, 304] on input "text" at bounding box center [666, 292] width 312 height 27
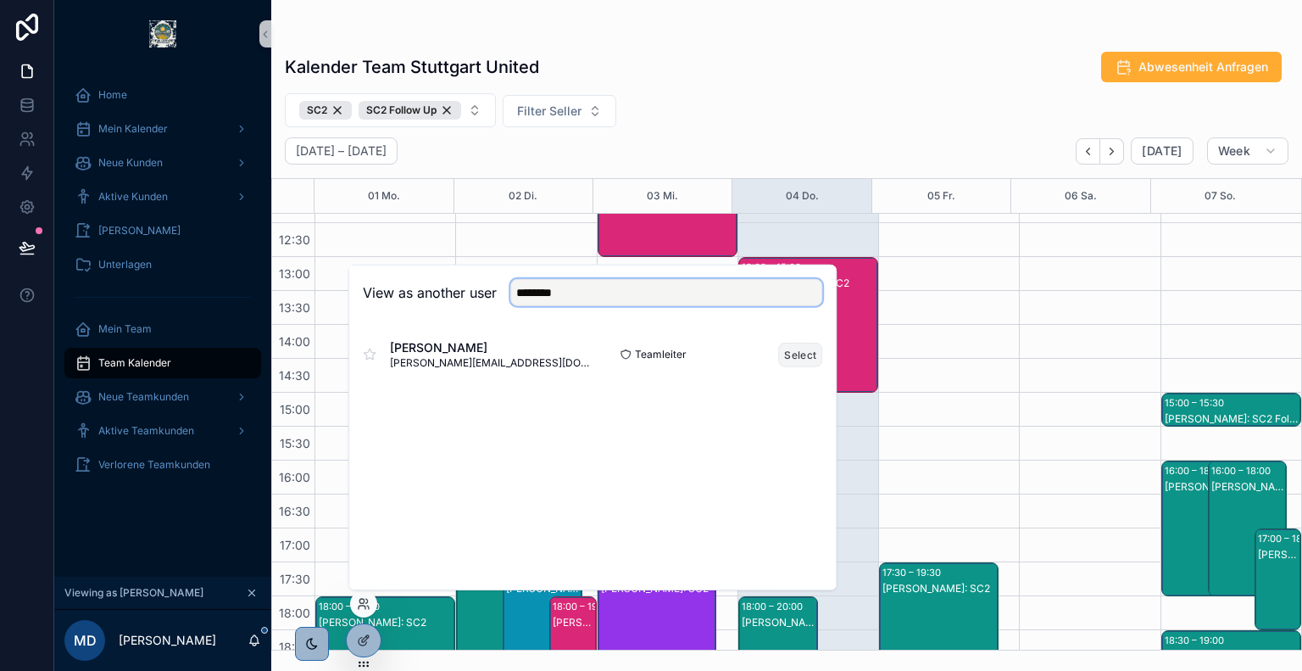
type input "********"
click at [790, 356] on button "Select" at bounding box center [800, 354] width 44 height 25
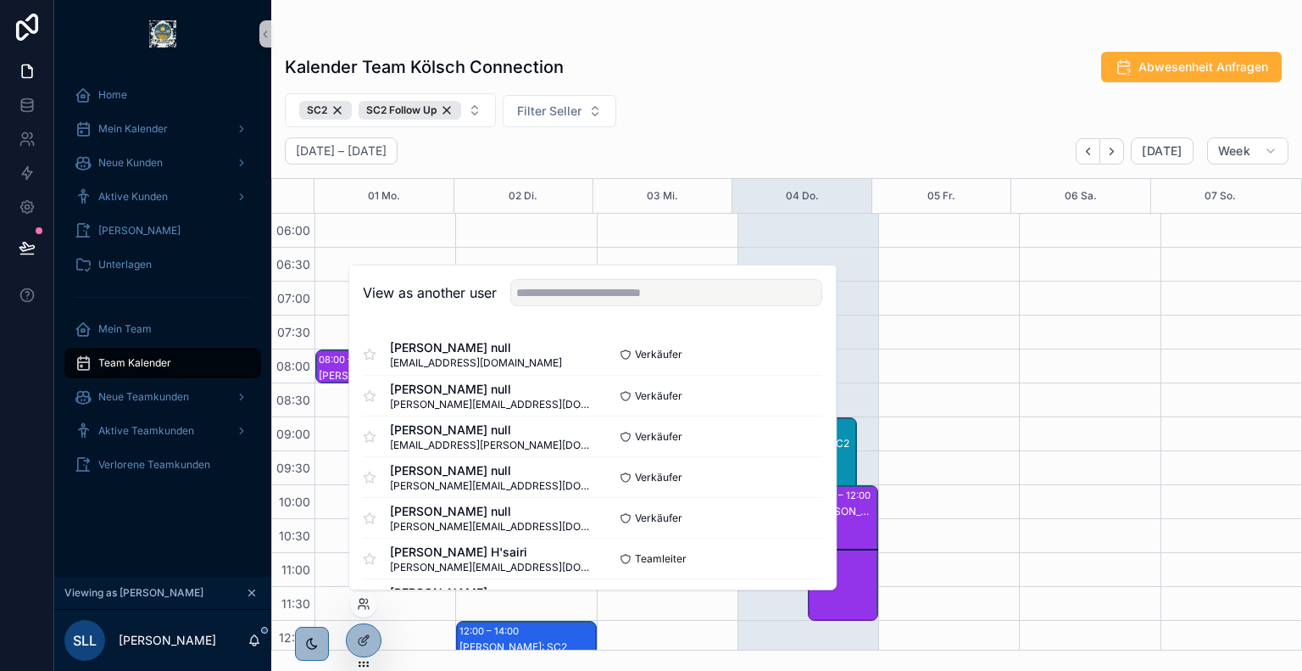
scroll to position [407, 0]
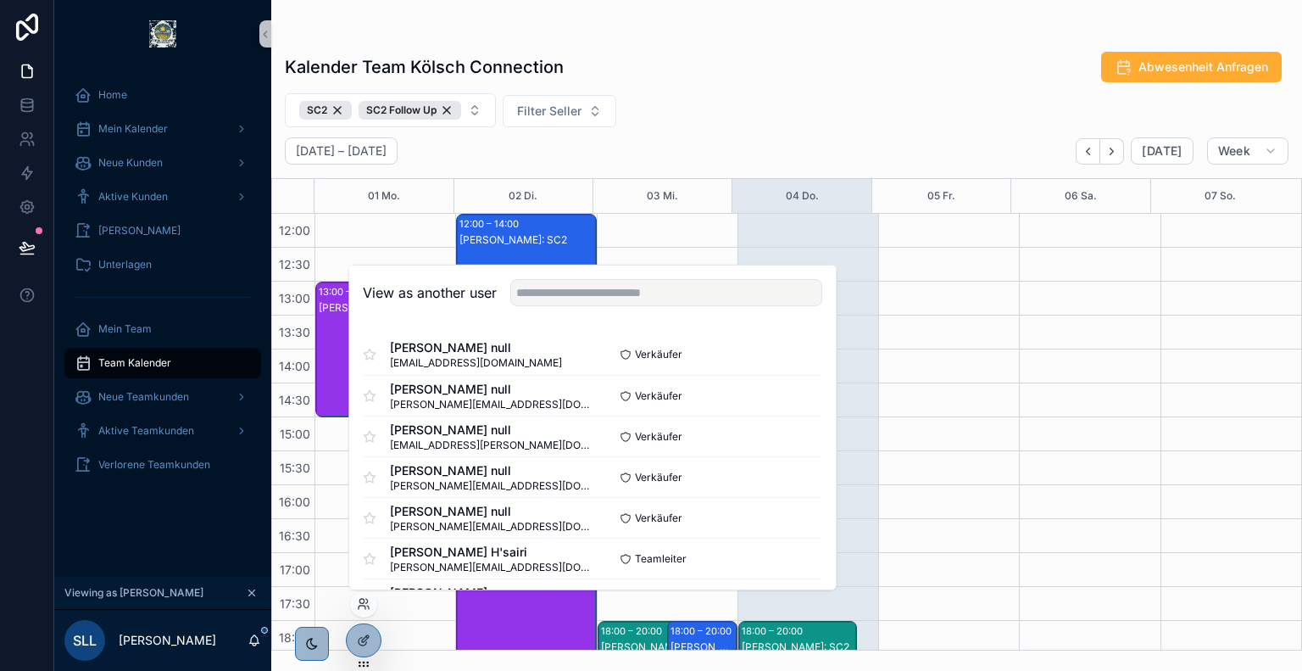
click at [745, 70] on div "Kalender Team Kölsch Connection Abwesenheit Anfragen" at bounding box center [787, 67] width 1004 height 32
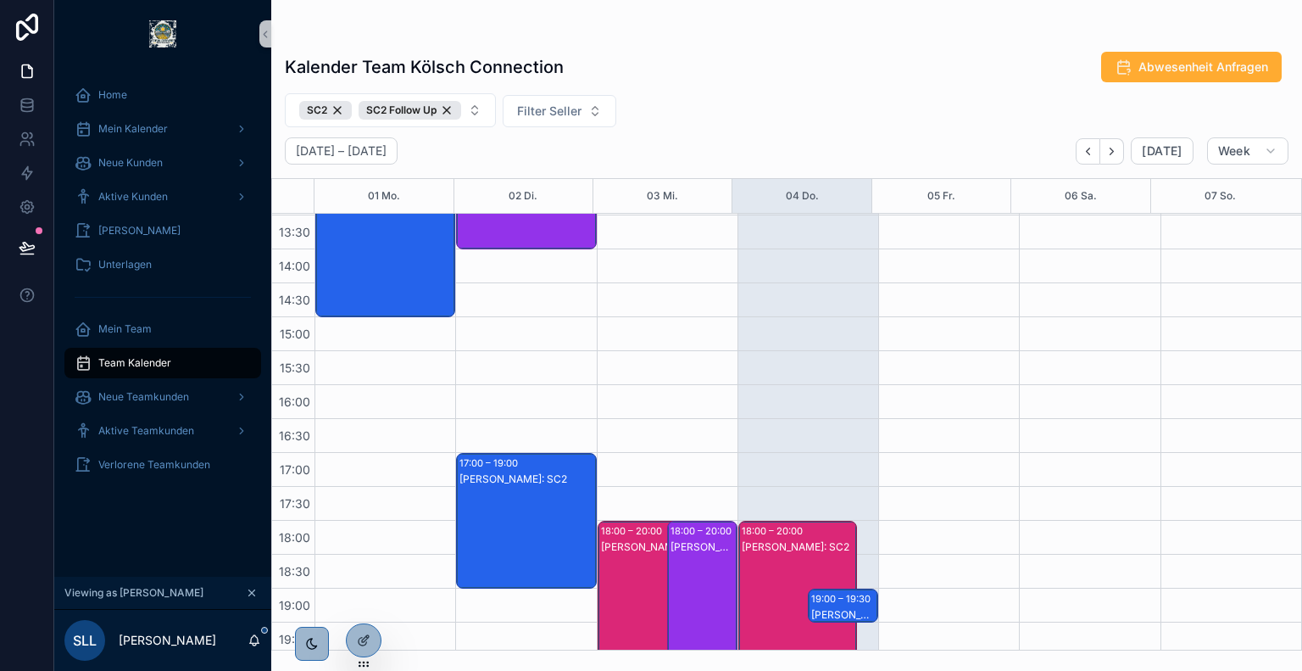
scroll to position [648, 0]
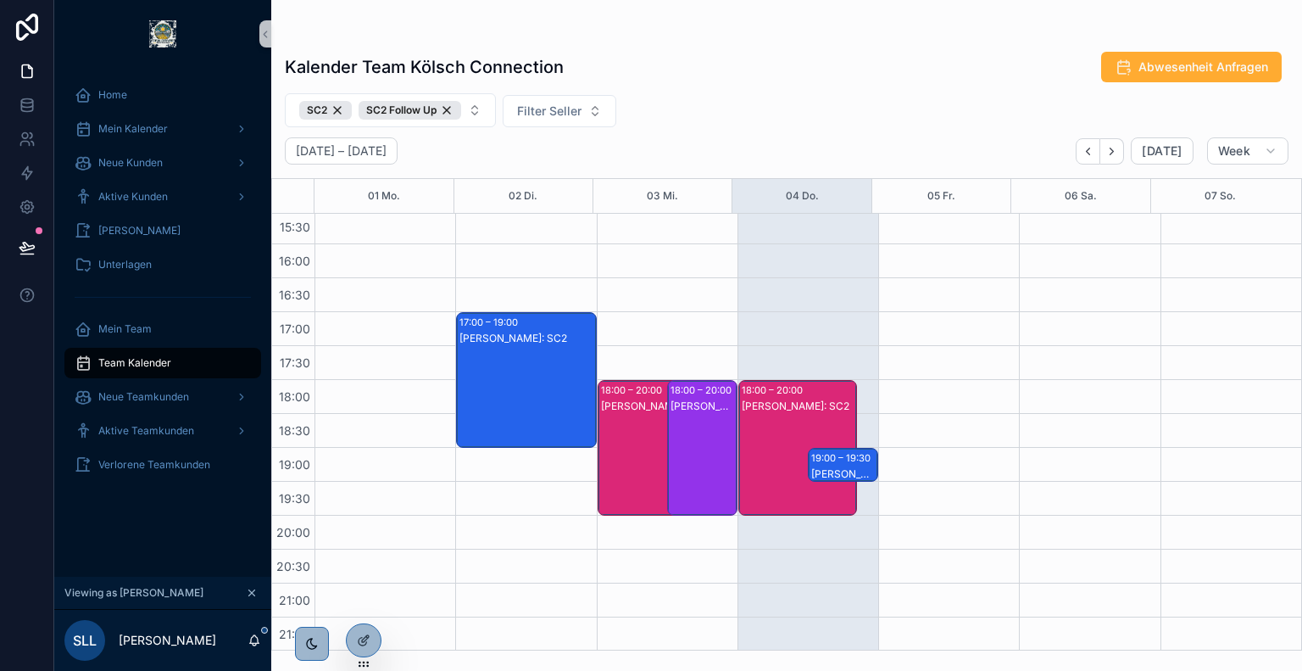
click at [774, 420] on div "[PERSON_NAME]: SC2" at bounding box center [799, 465] width 114 height 132
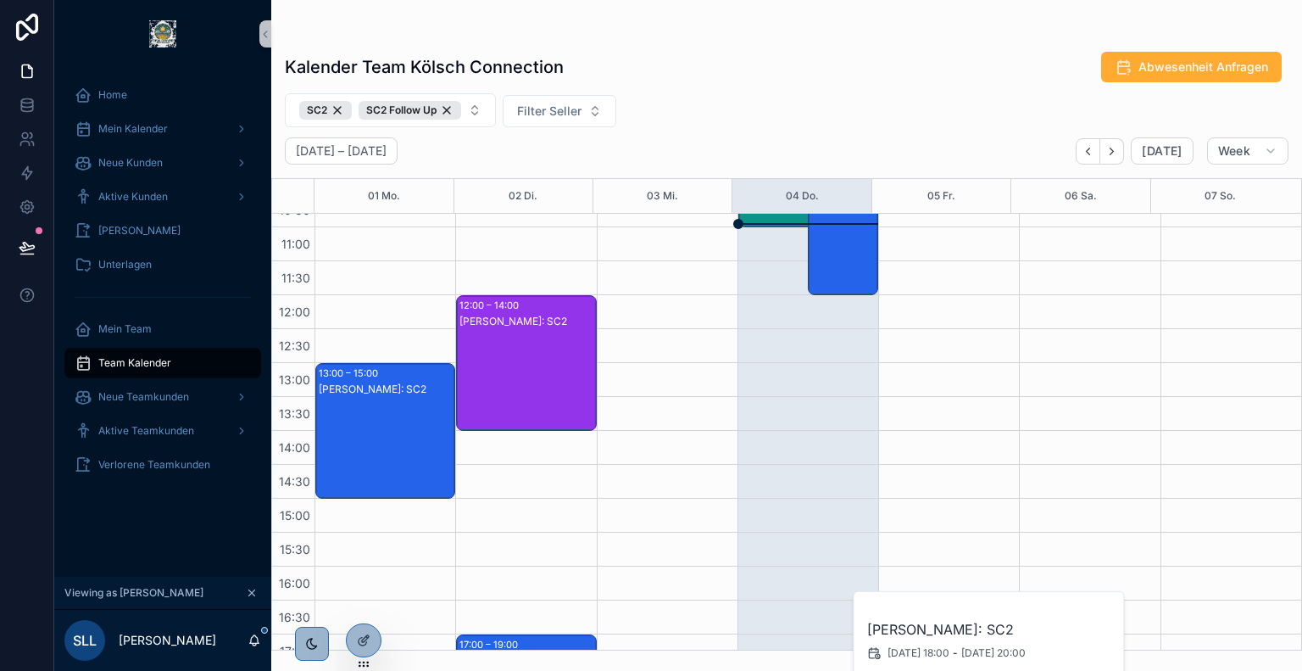
scroll to position [248, 0]
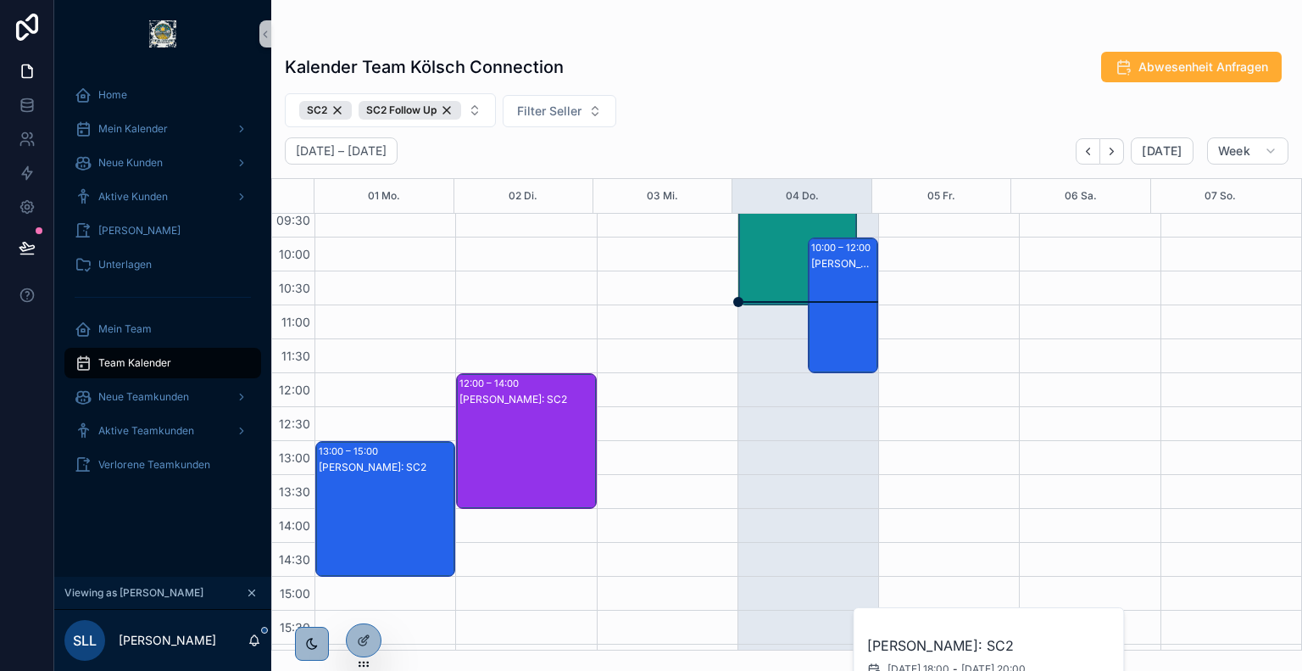
click at [842, 282] on div "[PERSON_NAME]: SC2" at bounding box center [843, 322] width 65 height 132
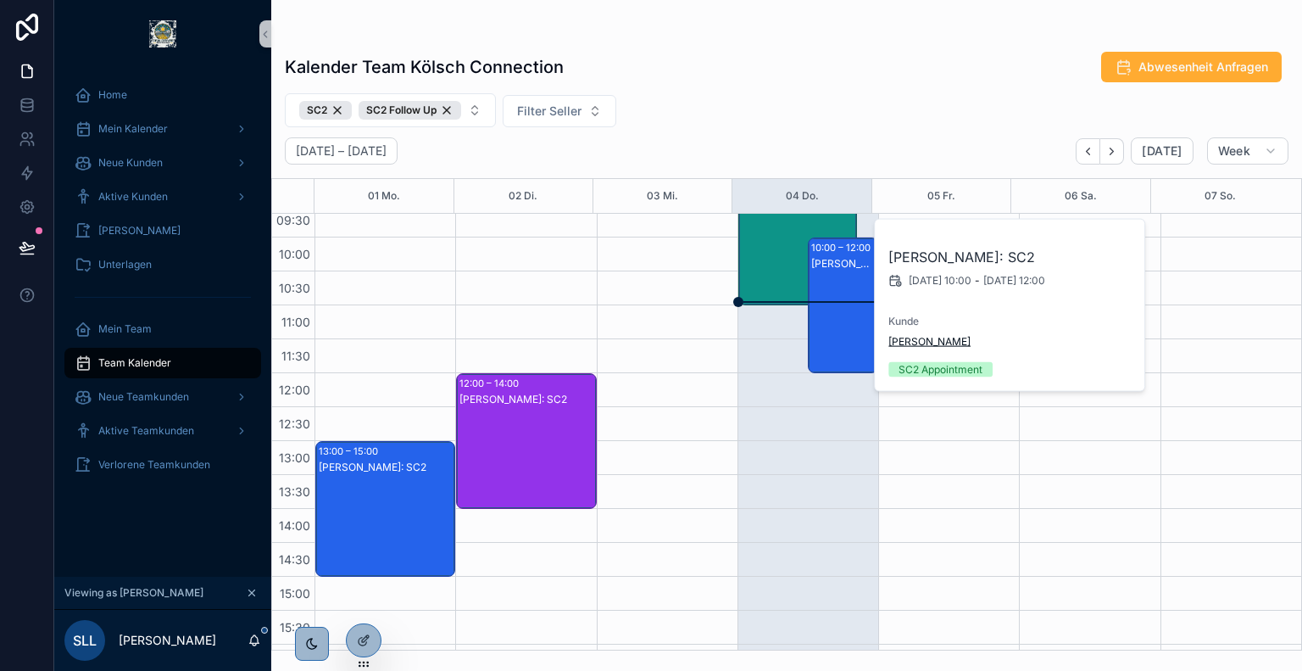
click at [938, 345] on span "[PERSON_NAME]" at bounding box center [930, 342] width 82 height 14
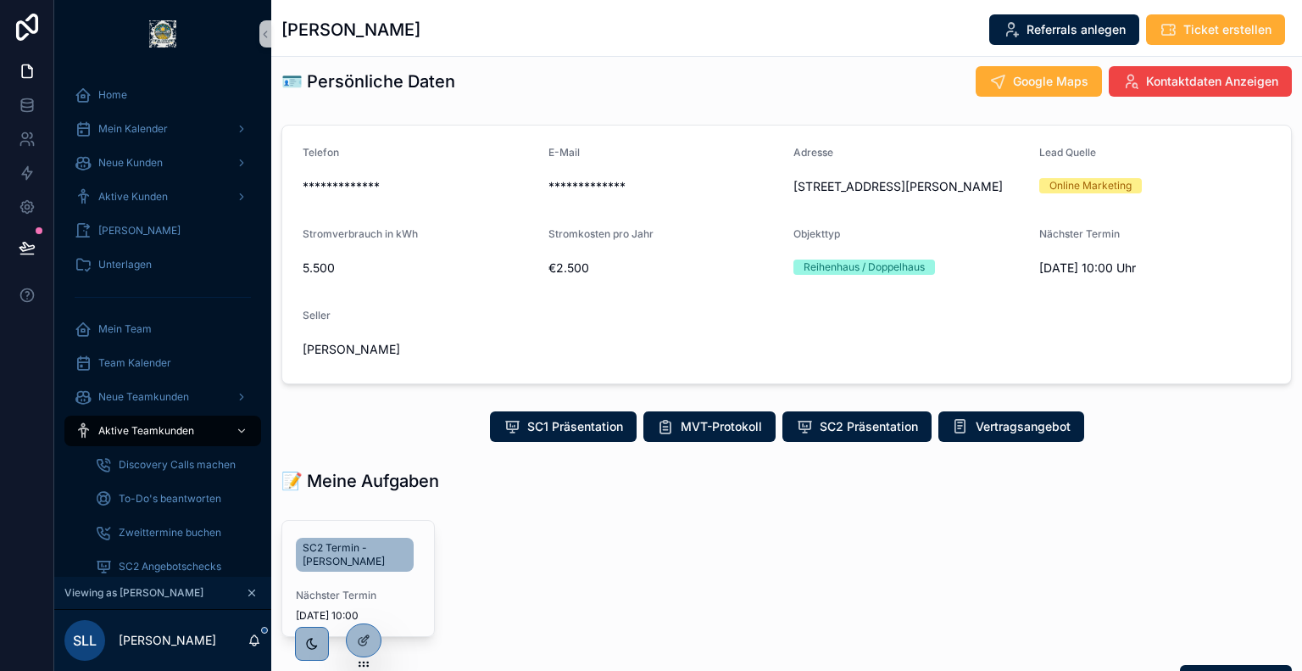
scroll to position [144, 0]
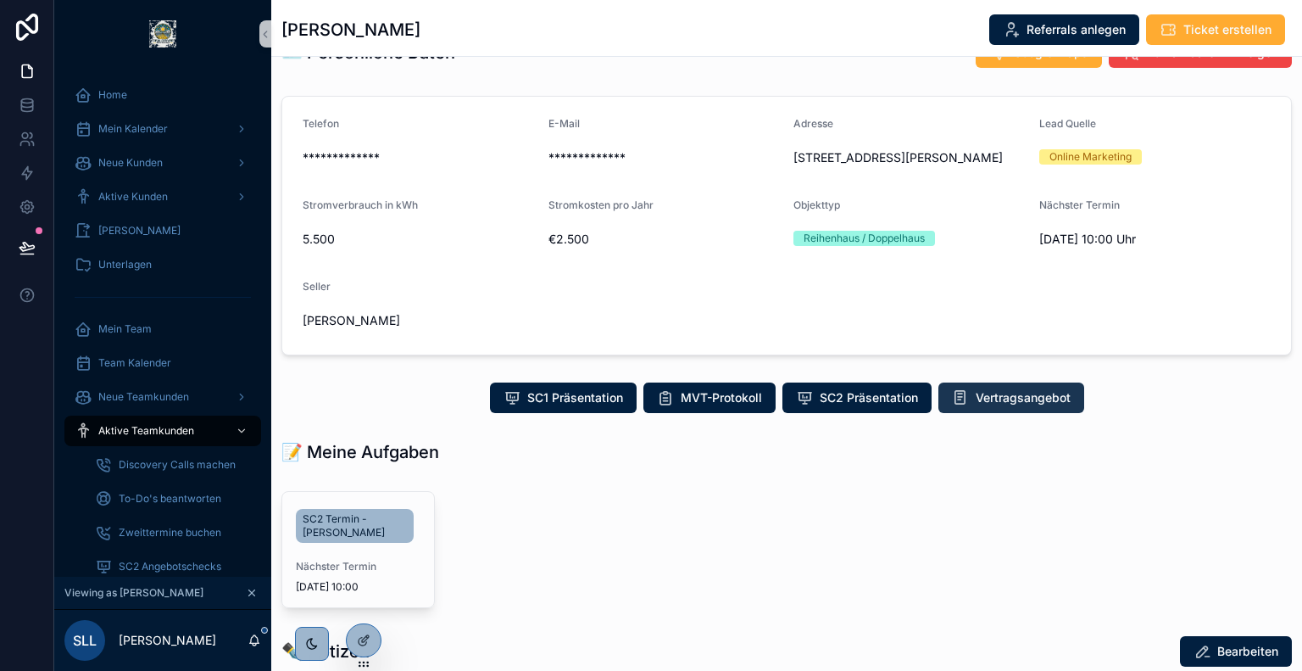
click at [983, 393] on span "Vertragsangebot" at bounding box center [1023, 397] width 95 height 17
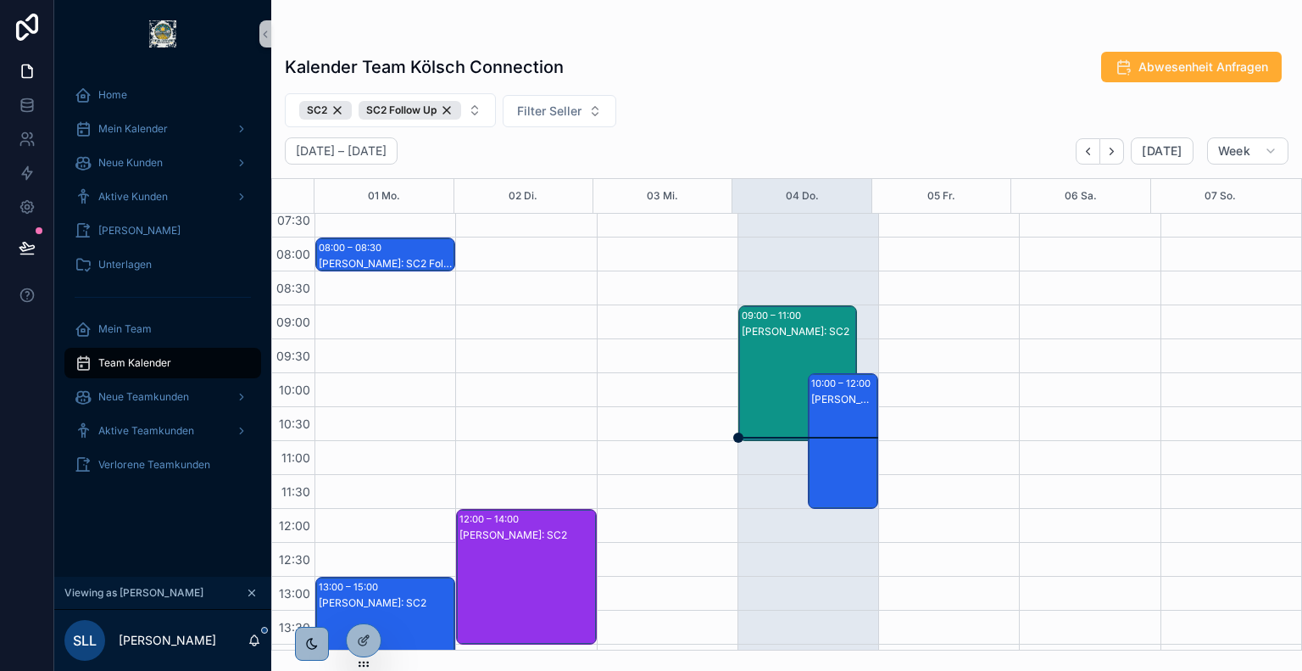
scroll to position [543, 0]
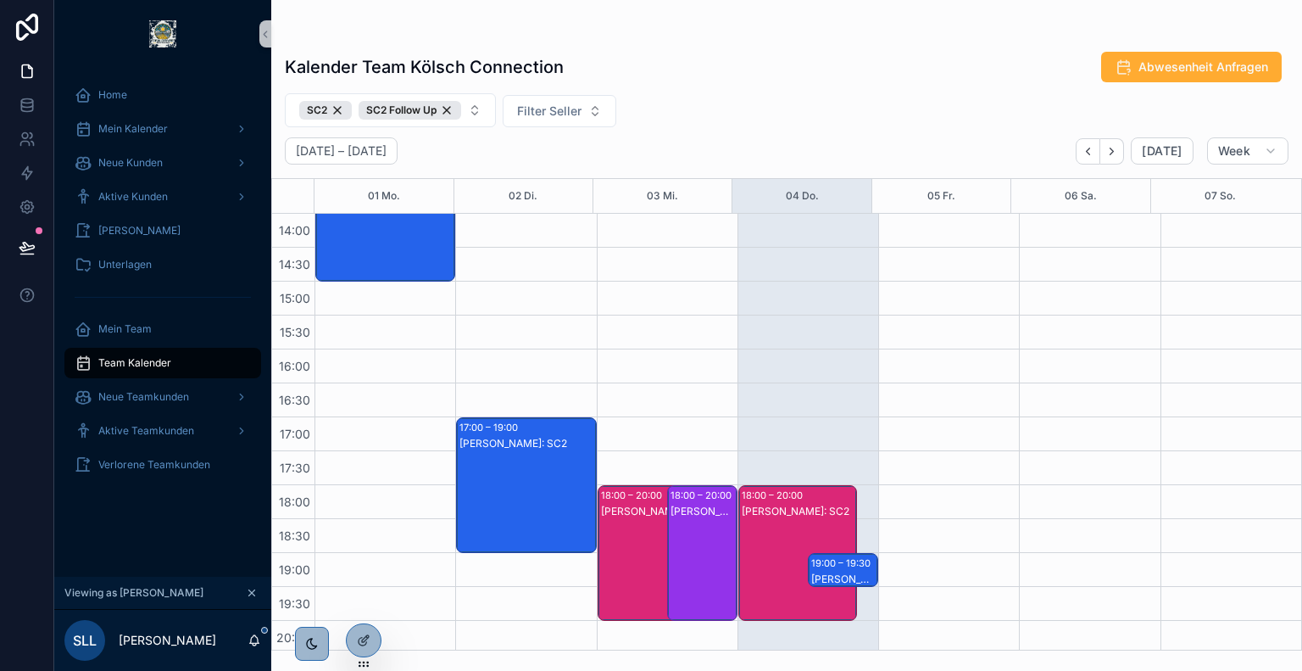
click at [842, 573] on div "[PERSON_NAME]: SC2 Follow Up" at bounding box center [843, 579] width 65 height 14
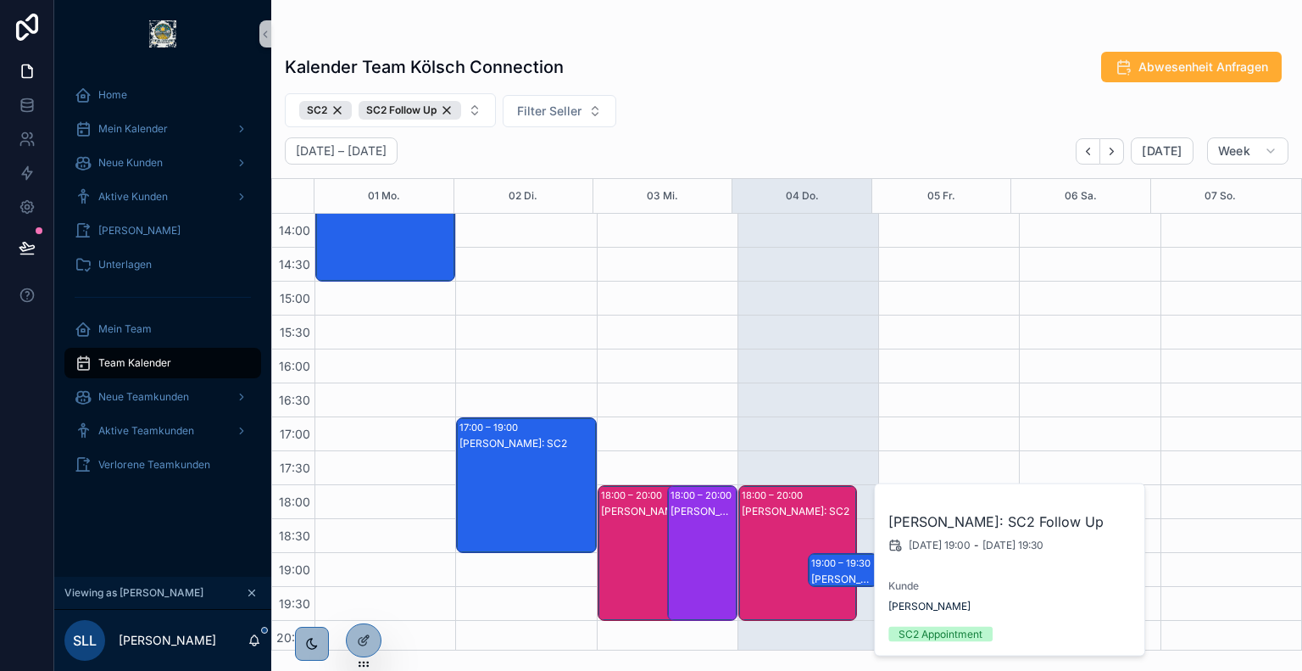
click at [760, 114] on div "SC2 SC2 Follow Up Filter Seller" at bounding box center [786, 110] width 1031 height 34
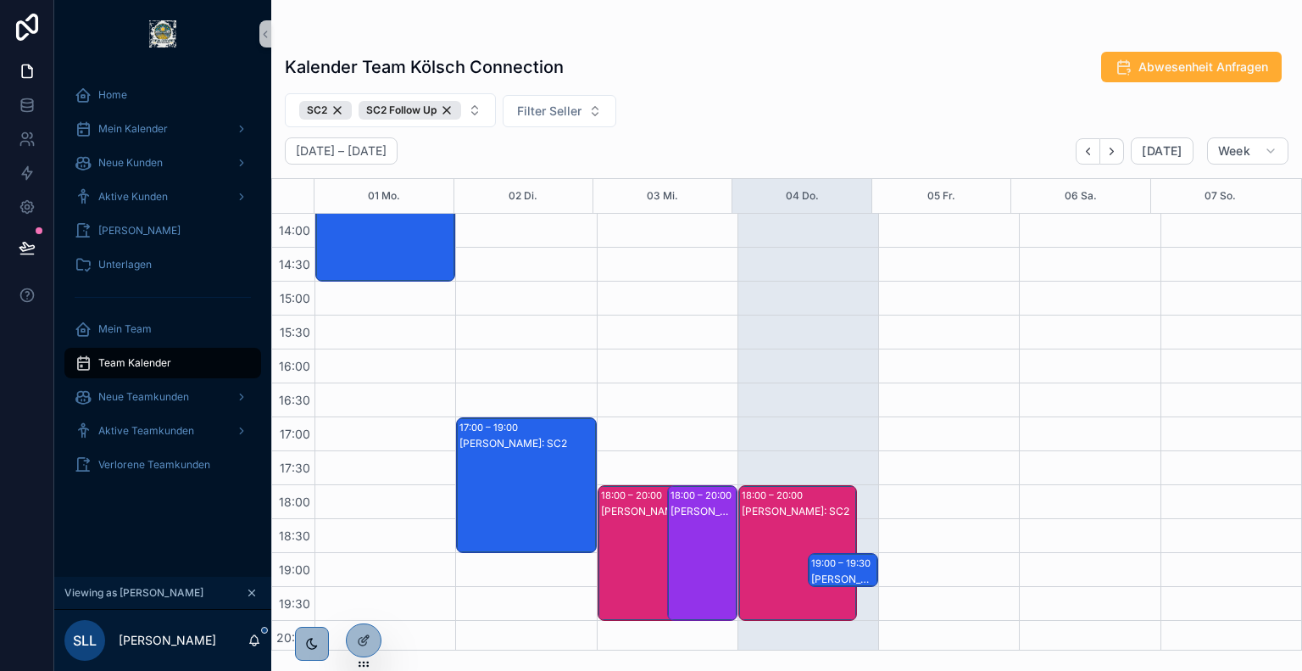
drag, startPoint x: 850, startPoint y: 493, endPoint x: 981, endPoint y: 501, distance: 130.8
click at [981, 501] on div "06:00 06:30 07:00 07:30 08:00 08:30 09:00 09:30 10:00 10:30 11:00 11:30 12:00 1…" at bounding box center [786, 431] width 1029 height 437
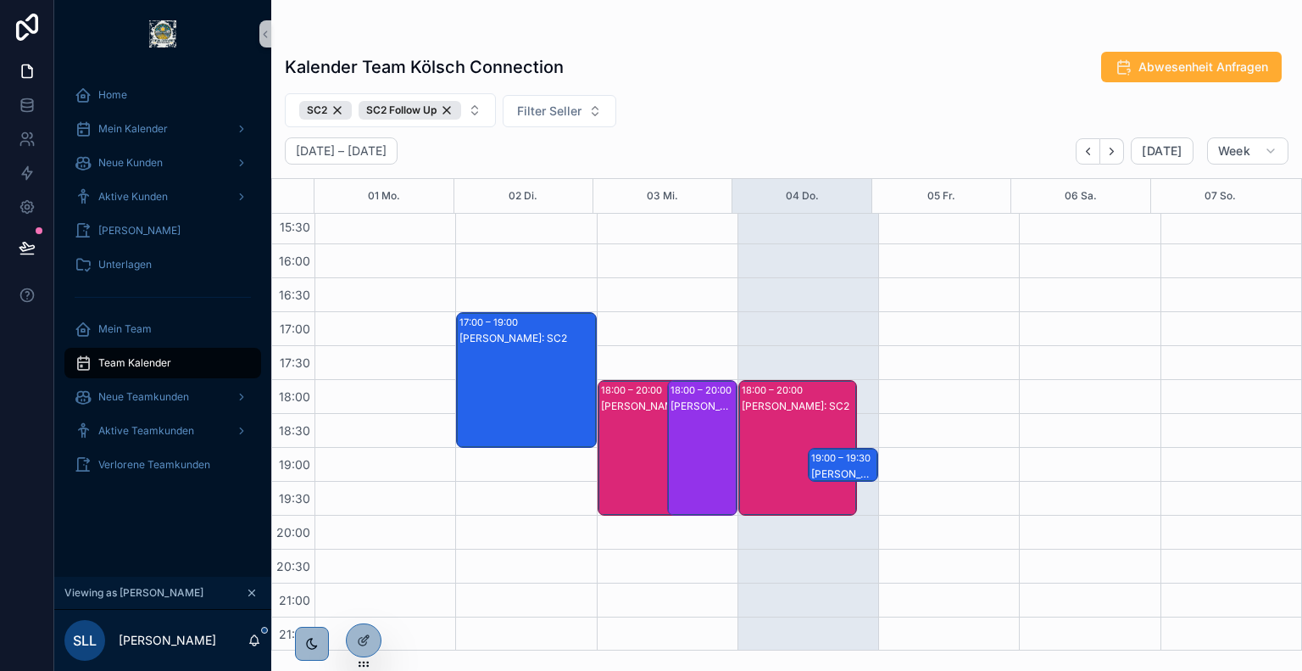
scroll to position [498, 0]
